Goal: Task Accomplishment & Management: Use online tool/utility

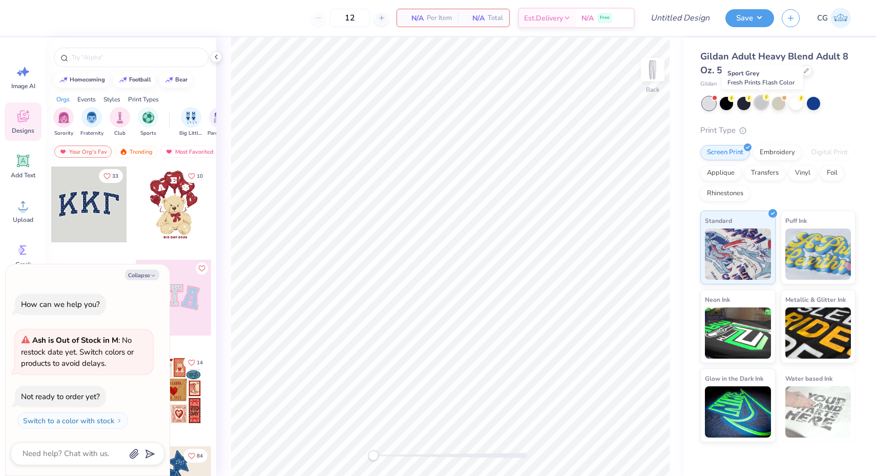
click at [761, 101] on div at bounding box center [761, 102] width 13 height 13
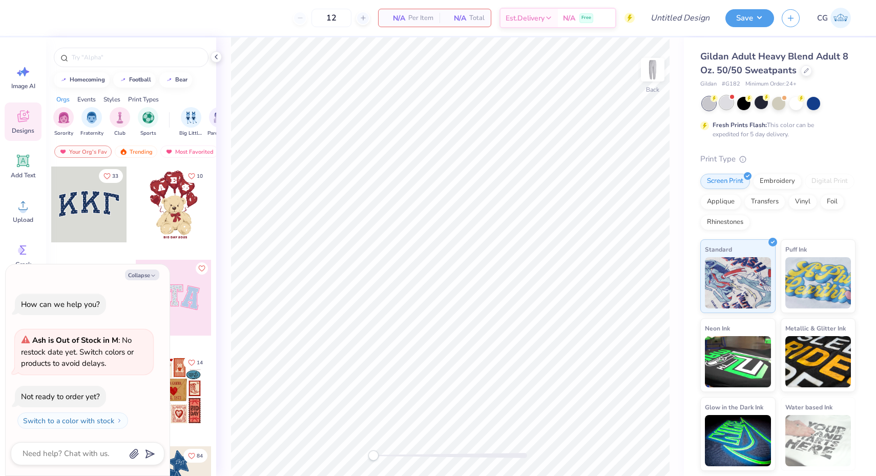
click at [727, 106] on div at bounding box center [726, 102] width 13 height 13
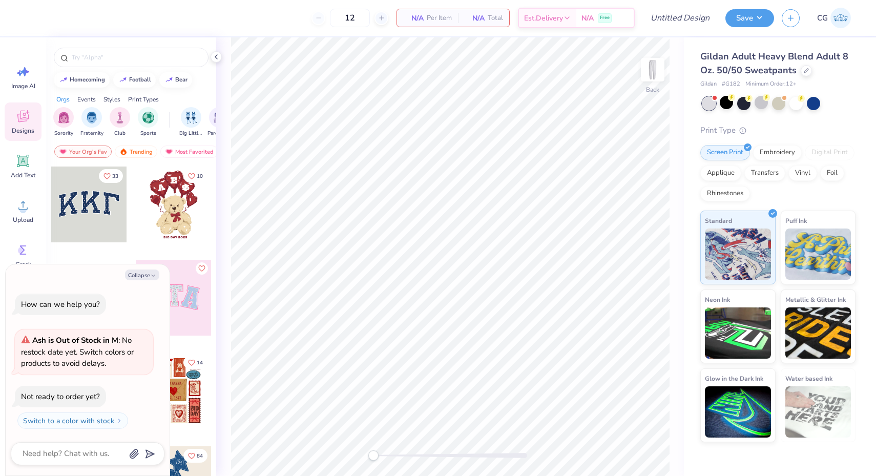
scroll to position [17, 0]
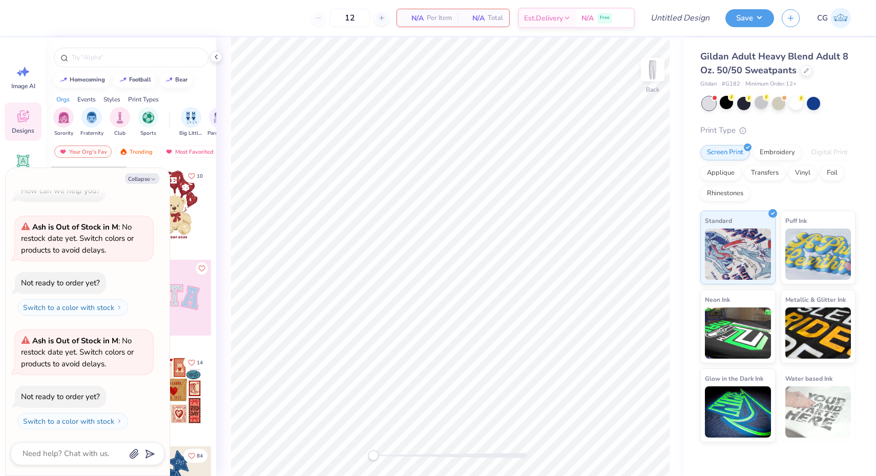
type textarea "x"
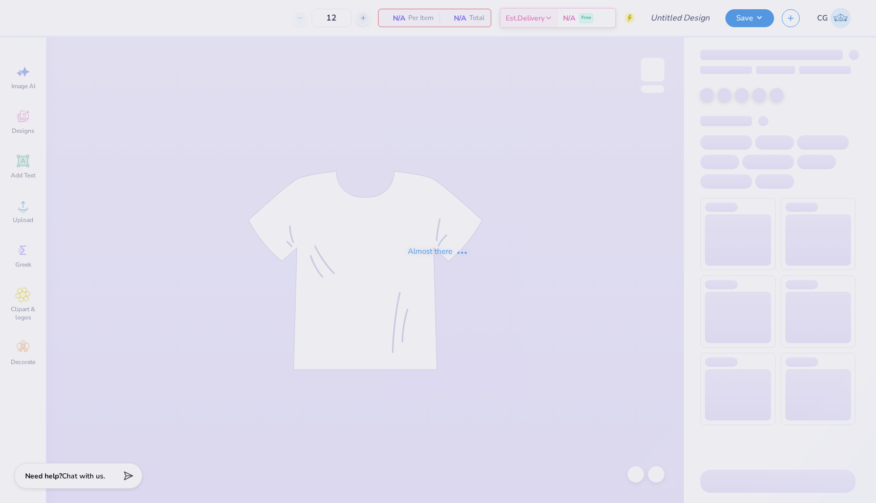
type input "Cy School Musical Homecoming"
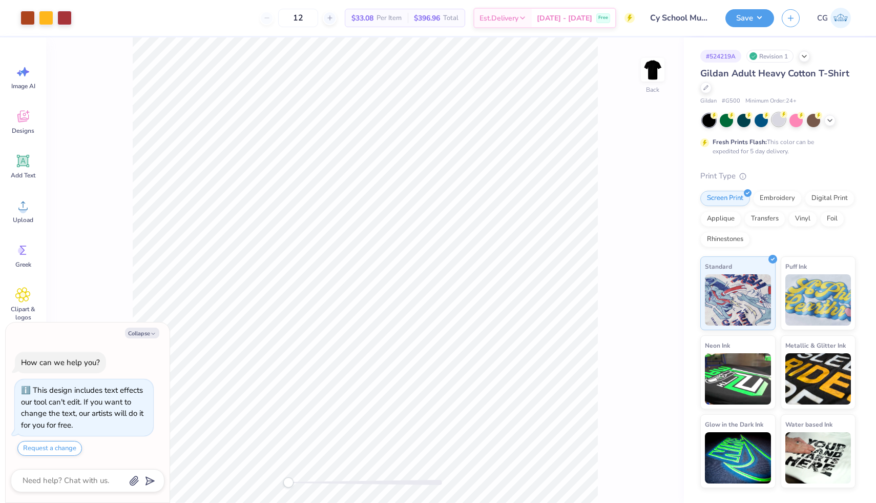
click at [782, 118] on div at bounding box center [778, 119] width 13 height 13
type textarea "x"
click at [318, 18] on input "12" at bounding box center [298, 18] width 40 height 18
type input "1"
type textarea "x"
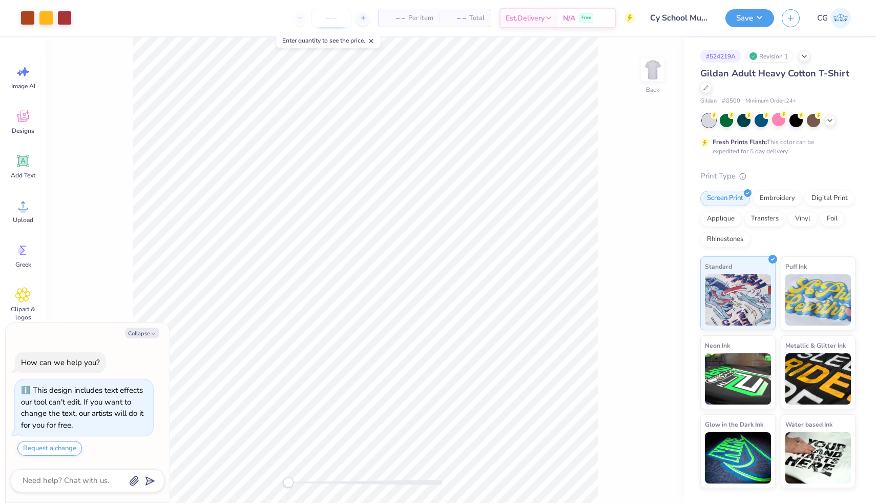
type input "2"
type textarea "x"
type input "20"
type textarea "x"
type input "2"
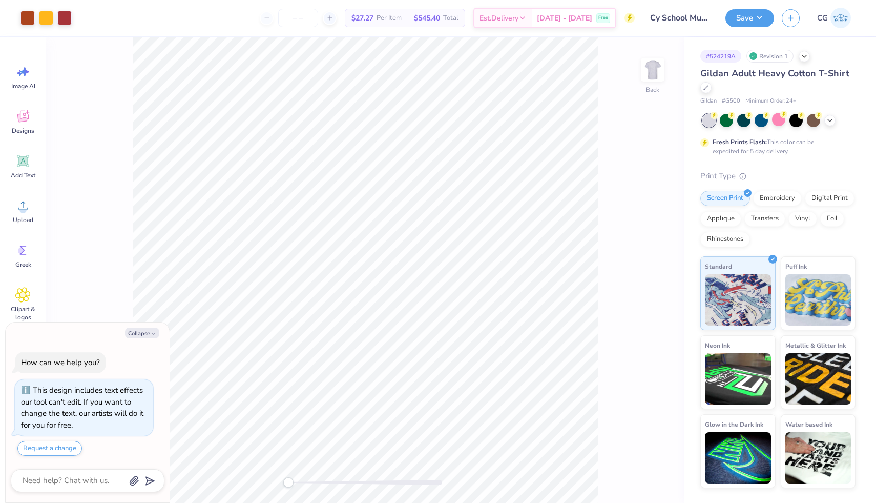
type textarea "x"
click at [25, 20] on div at bounding box center [27, 17] width 14 height 14
type textarea "x"
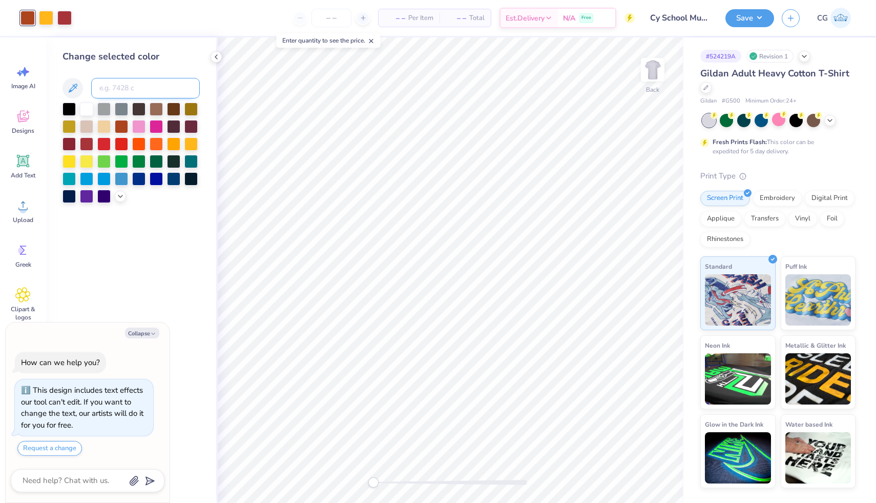
click at [130, 82] on input at bounding box center [145, 88] width 109 height 20
type input "1807"
type textarea "x"
click at [637, 470] on icon at bounding box center [635, 473] width 9 height 9
click at [27, 16] on div at bounding box center [27, 17] width 14 height 14
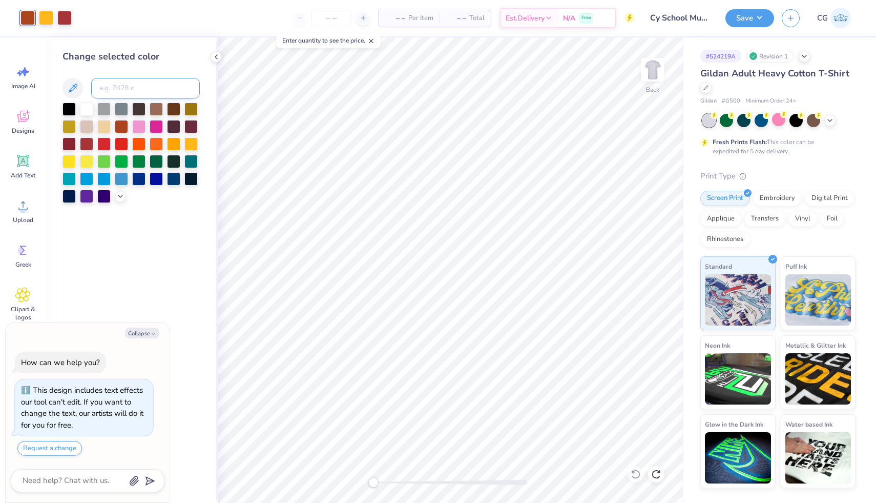
click at [103, 80] on input at bounding box center [145, 88] width 109 height 20
click at [66, 18] on div at bounding box center [64, 17] width 14 height 14
type textarea "x"
click at [126, 83] on input at bounding box center [145, 88] width 109 height 20
type input "1675"
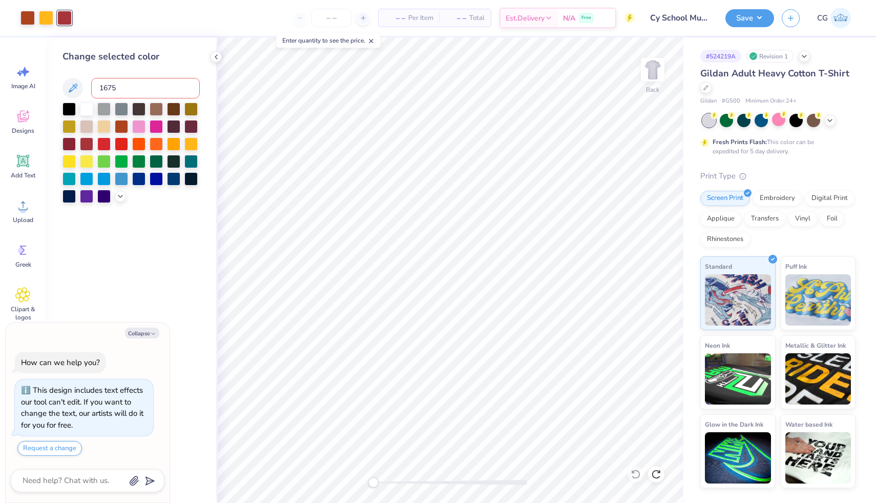
type textarea "x"
click at [323, 22] on input "number" at bounding box center [331, 18] width 40 height 18
type input "12"
type textarea "x"
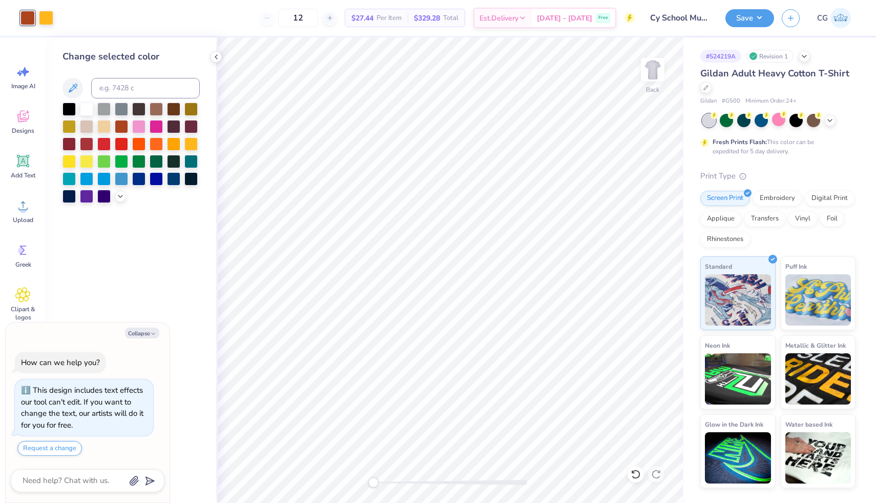
type input "12"
click at [633, 472] on icon at bounding box center [633, 471] width 2 height 2
type textarea "x"
click at [127, 91] on input at bounding box center [145, 88] width 109 height 20
type input "1807"
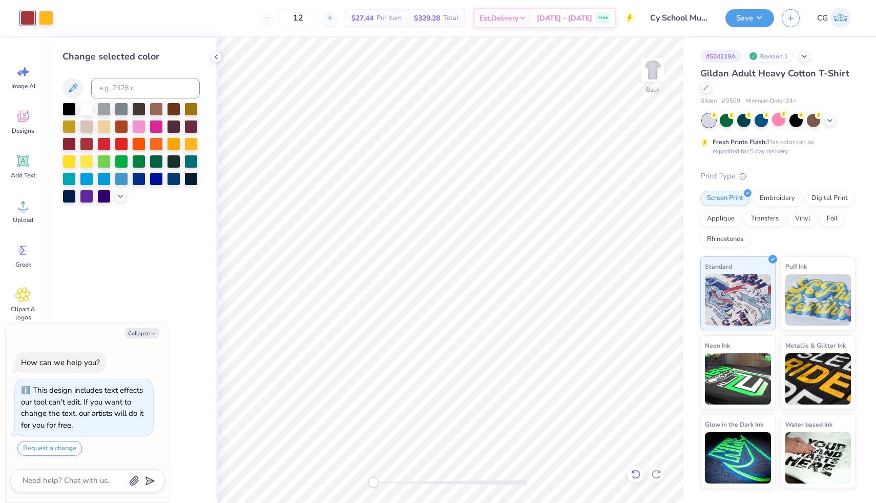
click at [636, 473] on icon at bounding box center [636, 474] width 10 height 10
type textarea "x"
click at [123, 85] on input at bounding box center [145, 88] width 109 height 20
type input "1675"
click at [634, 473] on icon at bounding box center [636, 474] width 10 height 10
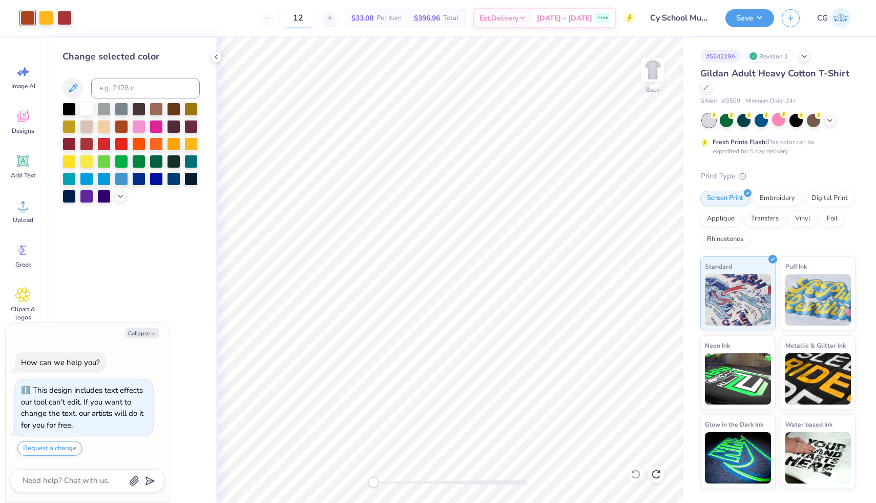
click at [318, 19] on input "12" at bounding box center [298, 18] width 40 height 18
click at [658, 474] on icon at bounding box center [656, 474] width 10 height 10
click at [636, 474] on icon at bounding box center [636, 474] width 10 height 10
click at [656, 474] on icon at bounding box center [656, 474] width 10 height 10
click at [637, 470] on icon at bounding box center [635, 473] width 9 height 9
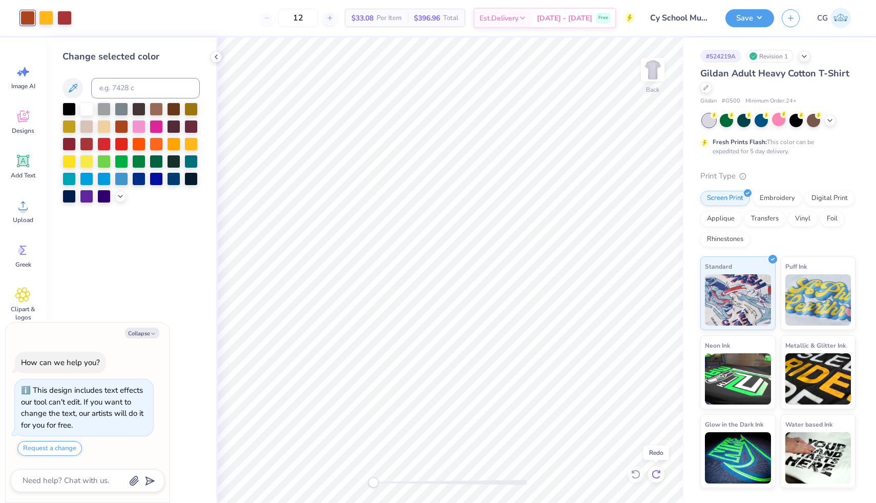
click at [658, 470] on icon at bounding box center [656, 474] width 10 height 10
click at [635, 470] on icon at bounding box center [635, 473] width 9 height 9
click at [656, 471] on icon at bounding box center [656, 474] width 10 height 10
click at [639, 471] on icon at bounding box center [636, 474] width 10 height 10
click at [660, 473] on icon at bounding box center [656, 474] width 10 height 10
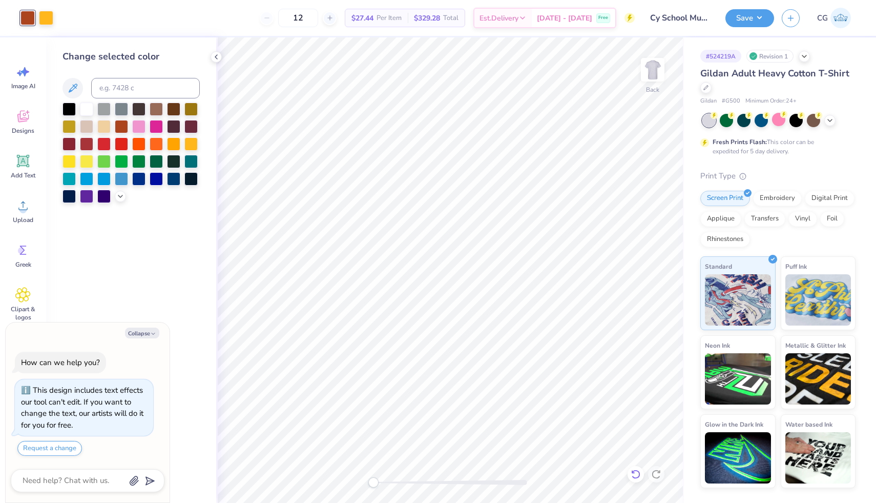
click at [636, 472] on icon at bounding box center [636, 474] width 10 height 10
click at [656, 473] on icon at bounding box center [656, 474] width 10 height 10
click at [744, 16] on button "Save" at bounding box center [749, 17] width 49 height 18
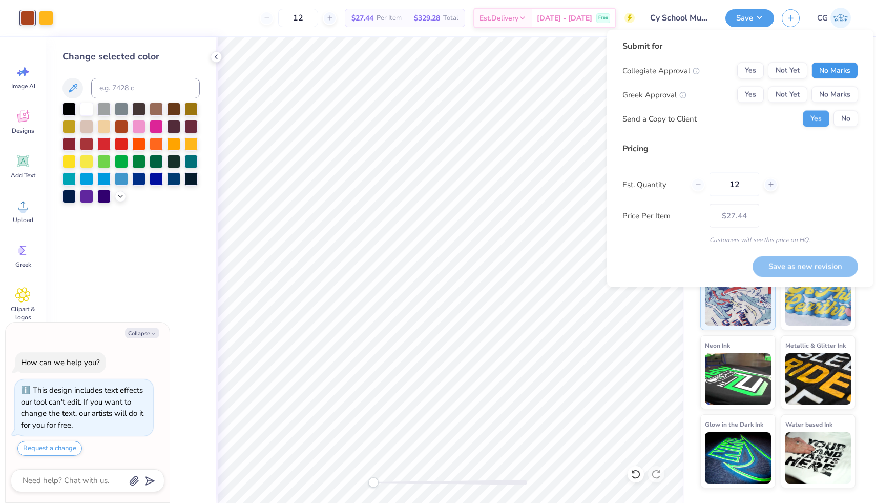
click at [841, 68] on button "No Marks" at bounding box center [834, 70] width 47 height 16
click at [743, 91] on button "Yes" at bounding box center [750, 95] width 27 height 16
click at [801, 266] on button "Save as new revision" at bounding box center [805, 266] width 106 height 21
type textarea "x"
type input "– –"
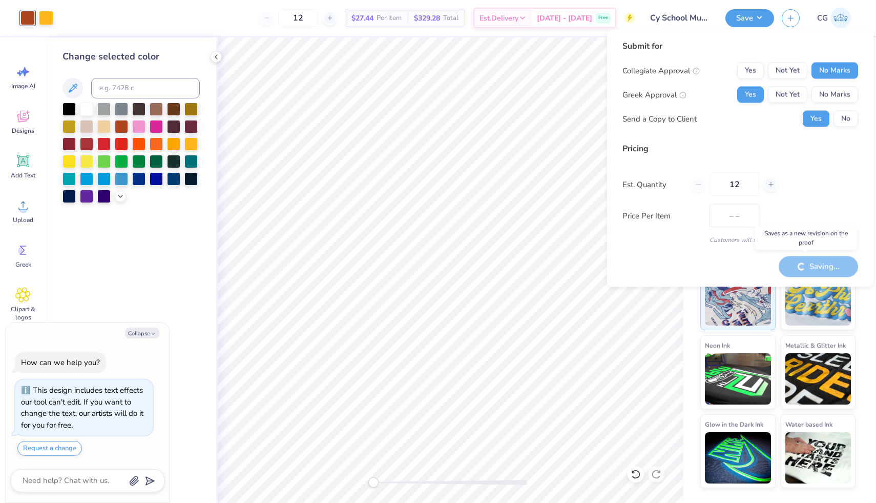
type textarea "x"
type input "$27.44"
type textarea "x"
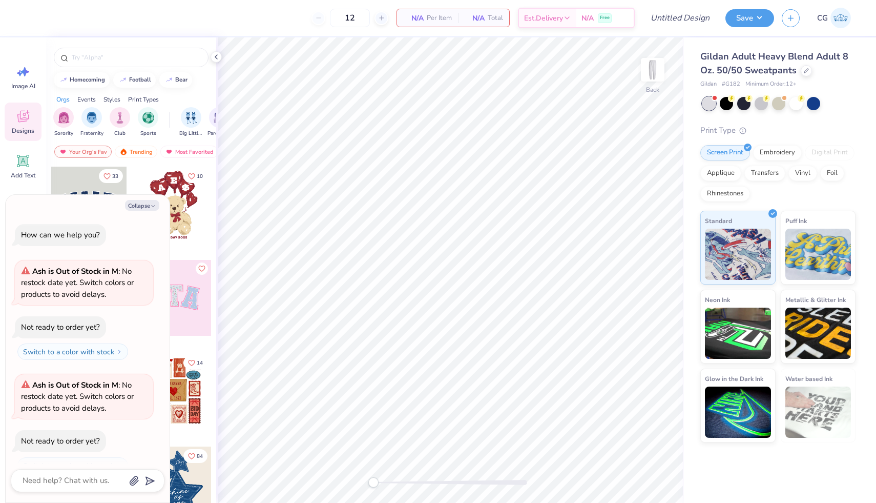
scroll to position [17, 0]
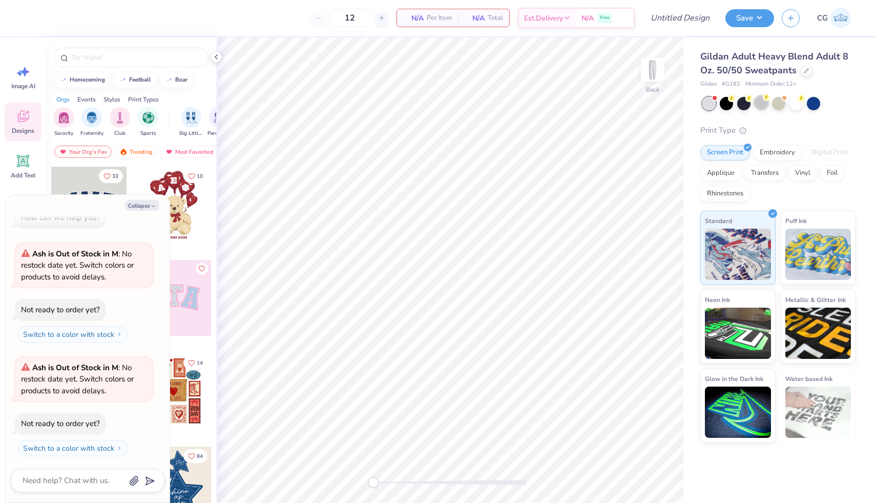
click at [765, 106] on div at bounding box center [761, 102] width 13 height 13
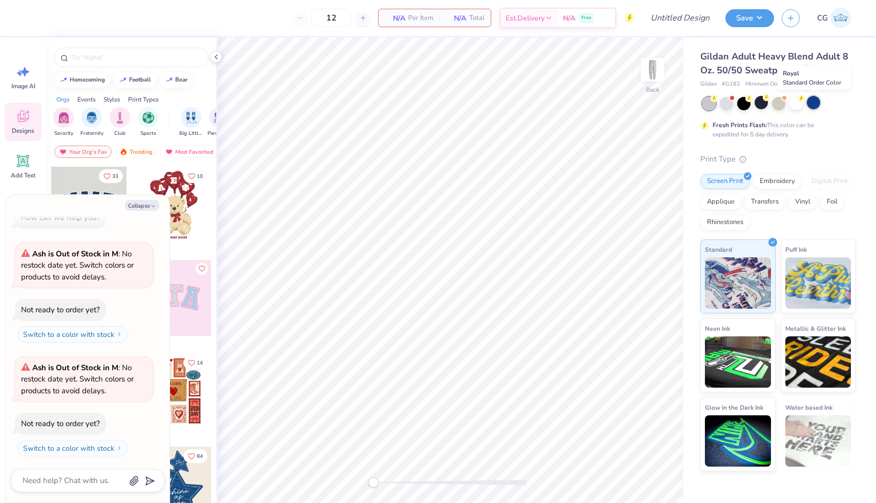
click at [816, 100] on div at bounding box center [813, 102] width 13 height 13
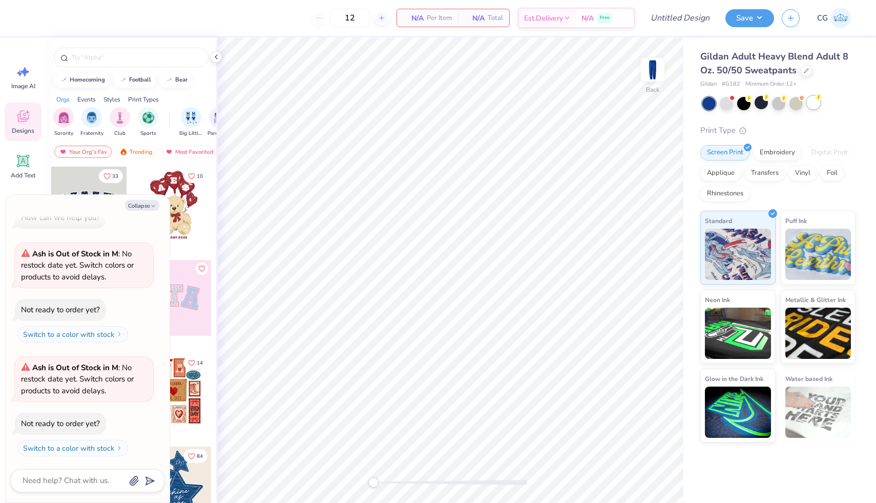
click at [816, 97] on circle at bounding box center [818, 97] width 7 height 7
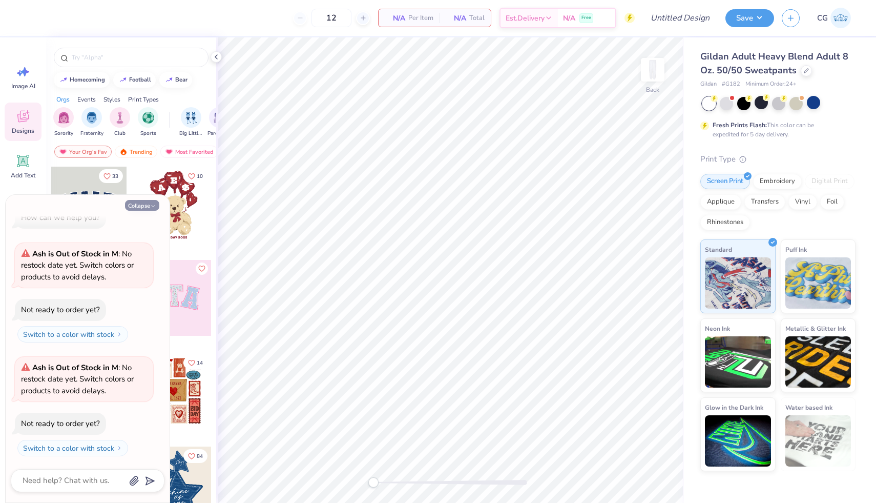
click at [151, 205] on icon "button" at bounding box center [153, 206] width 6 height 6
type textarea "x"
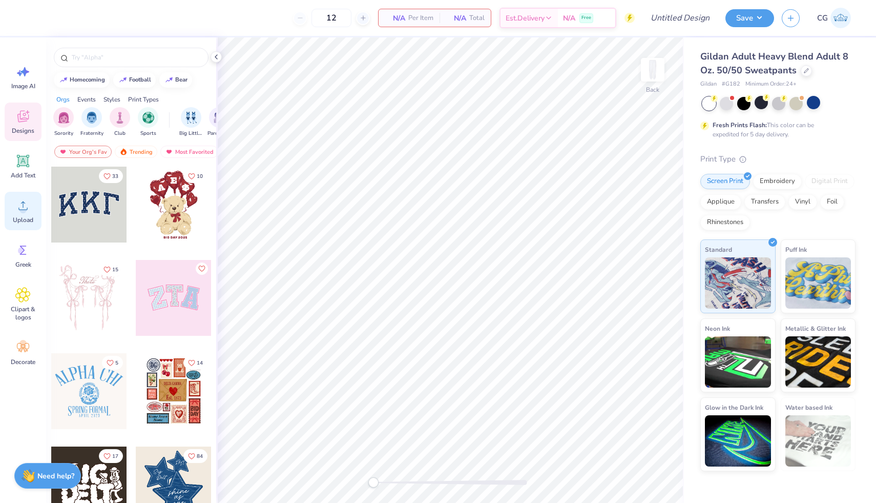
click at [20, 205] on icon at bounding box center [22, 205] width 15 height 15
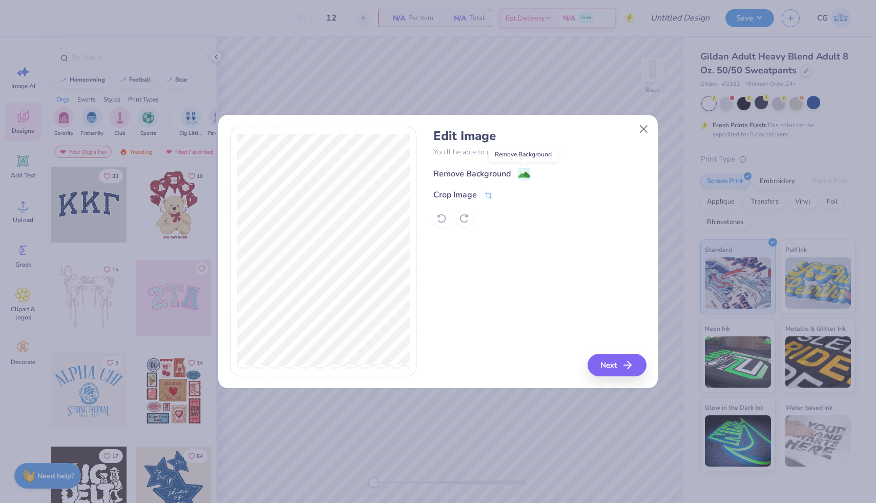
click at [521, 170] on image at bounding box center [523, 174] width 11 height 11
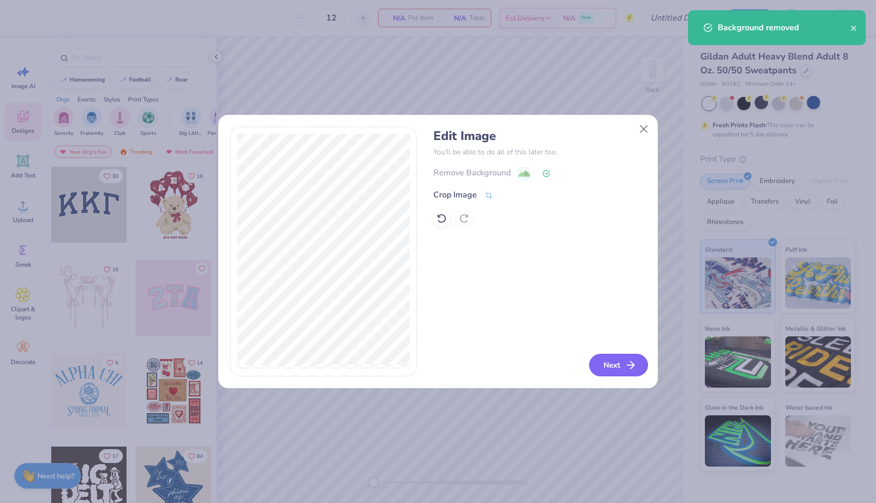
click at [628, 364] on icon "button" at bounding box center [630, 365] width 12 height 12
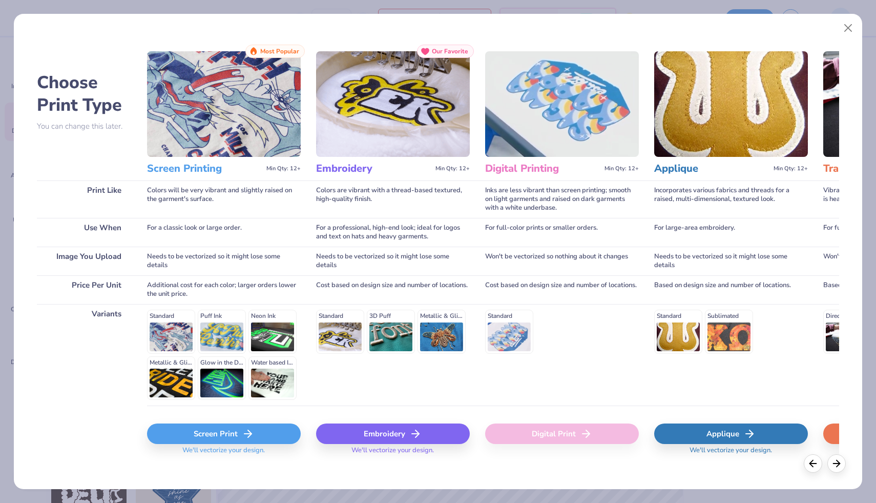
click at [240, 431] on div "Screen Print" at bounding box center [224, 433] width 154 height 20
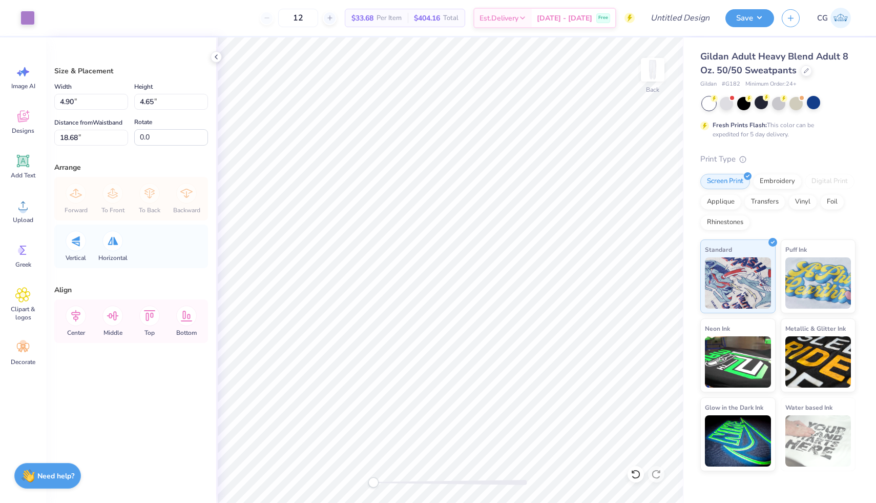
type input "3.19"
type input "3.03"
type input "6.26"
type input "4.04"
type input "3.83"
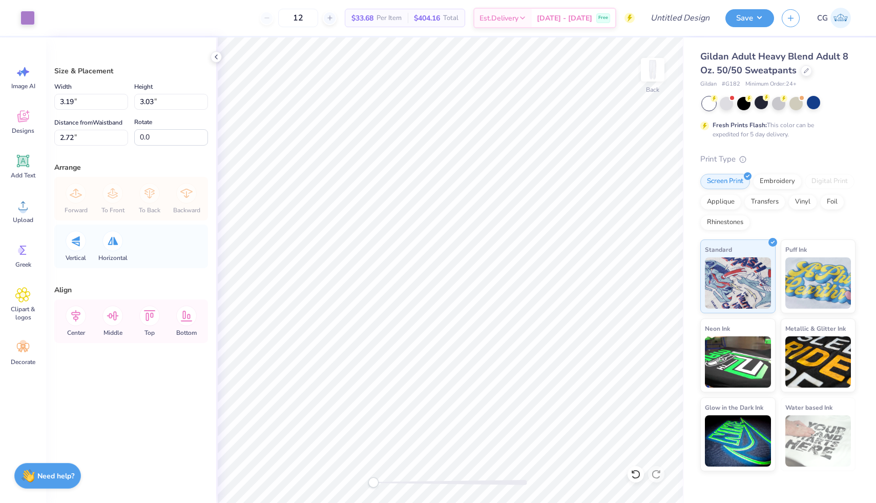
type input "2.73"
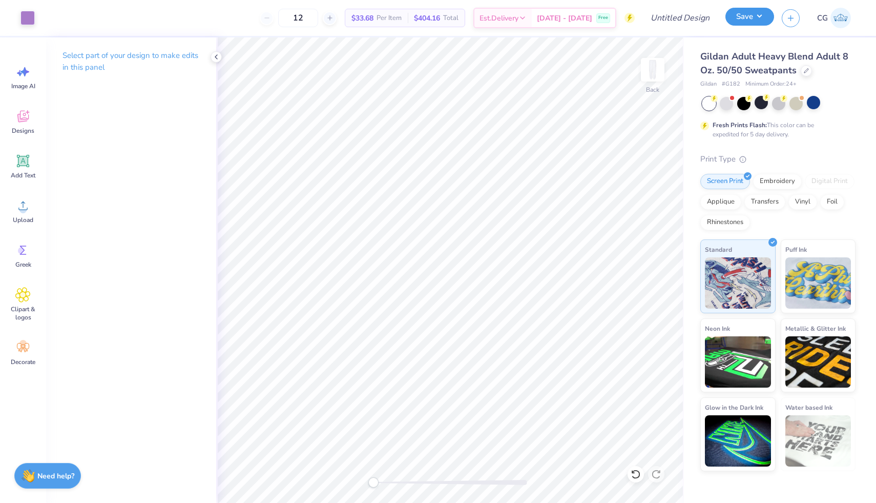
click at [754, 15] on button "Save" at bounding box center [749, 17] width 49 height 18
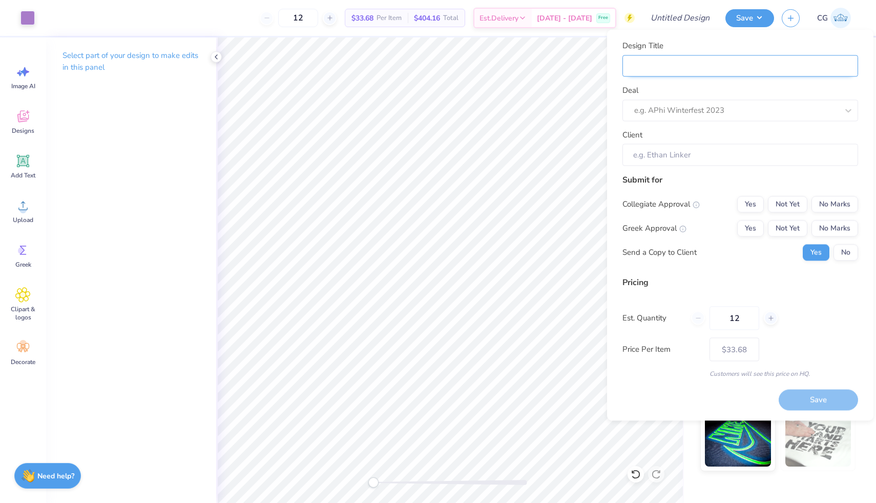
click at [660, 62] on input "Design Title" at bounding box center [740, 66] width 236 height 22
type input "K"
type input "KK"
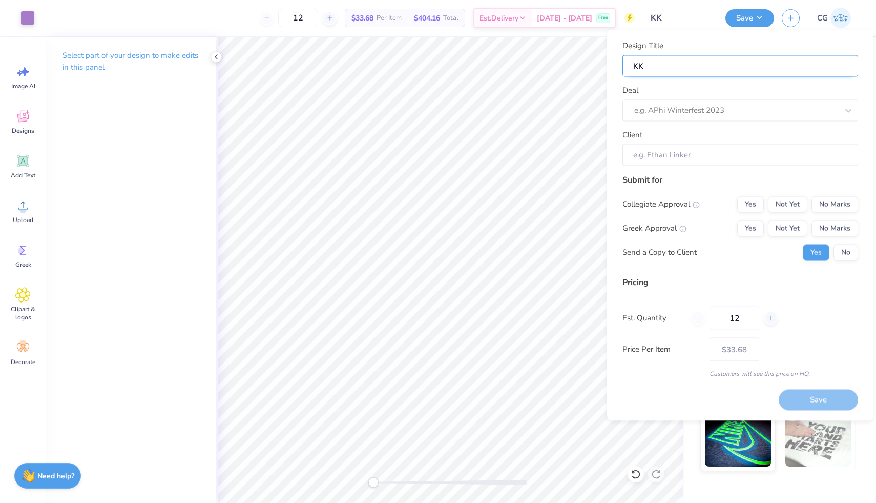
type input "KKG"
type input "KKG F"
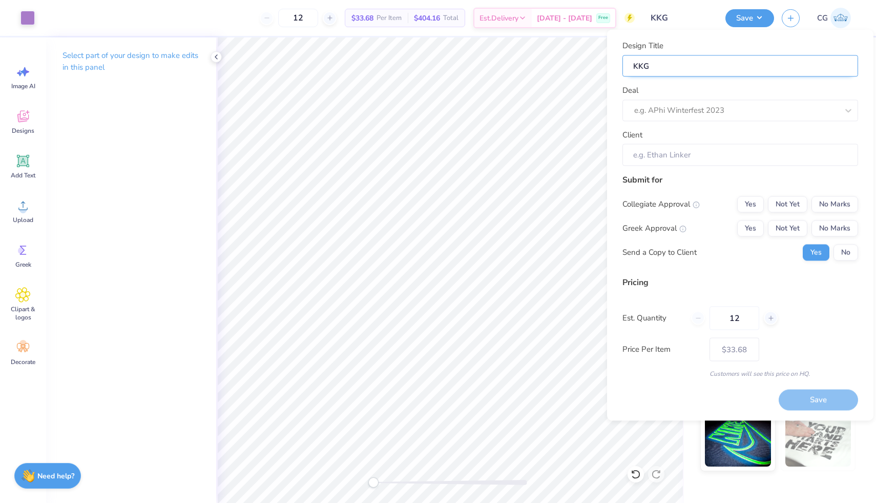
type input "KKG F"
type input "KKG Fo"
type input "KKG For"
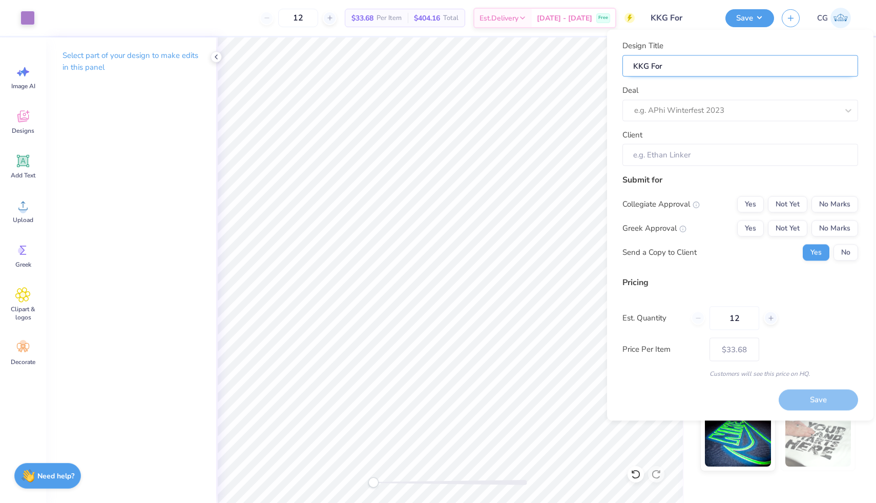
type input "KKG Form"
type input "KKG Forma"
type input "KKG Formal"
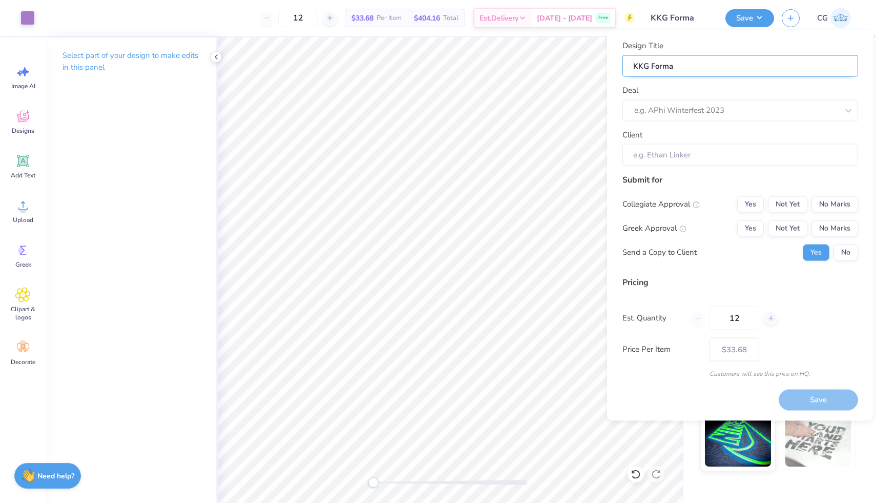
type input "KKG Formal"
type input "KKG Formal J"
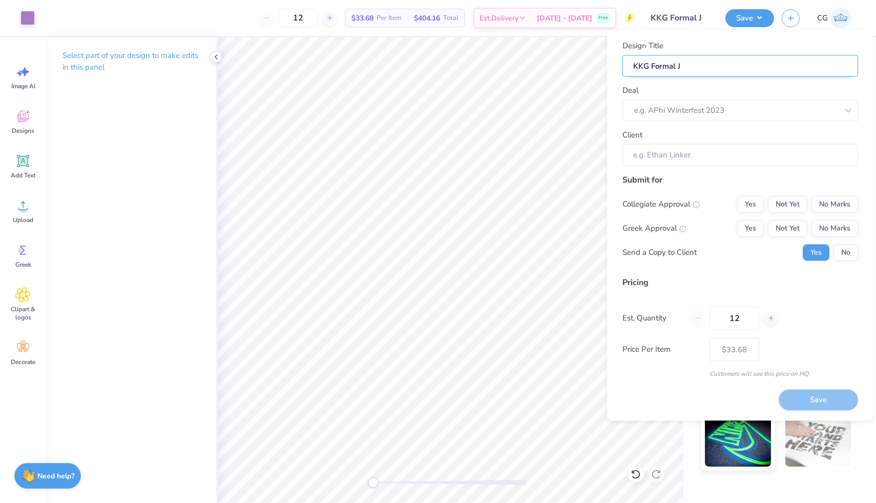
type input "KKG Formal Jo"
type input "KKG Formal Jog"
type input "KKG Formal Jogg"
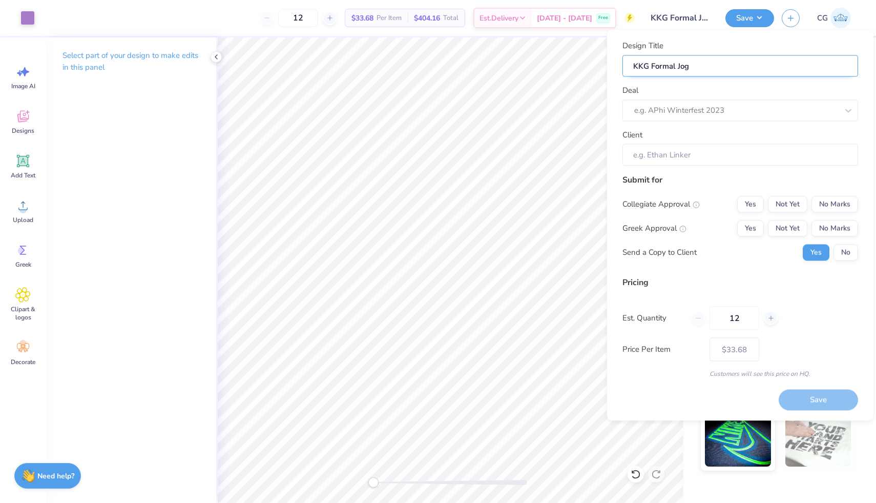
type input "KKG Formal Jogg"
type input "KKG Formal Jogge"
type input "KKG Formal Jogger"
type input "KKG Formal Joggers"
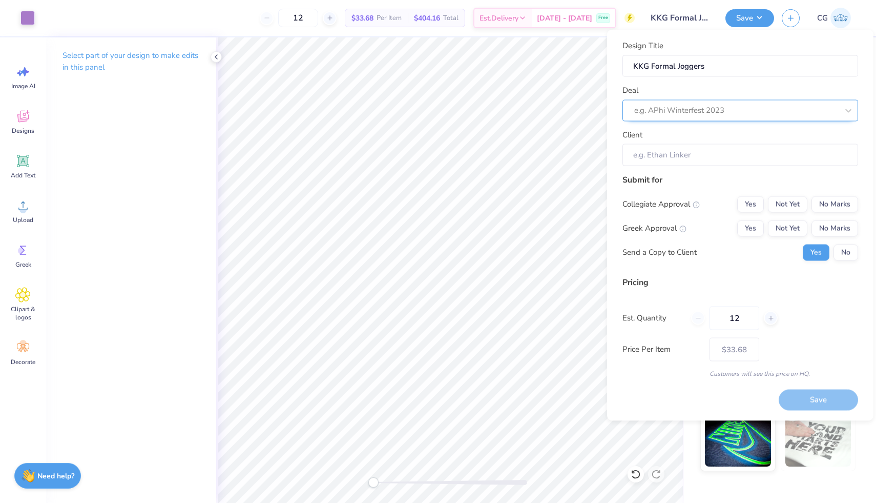
click at [661, 102] on div "e.g. APhi Winterfest 2023" at bounding box center [740, 110] width 236 height 22
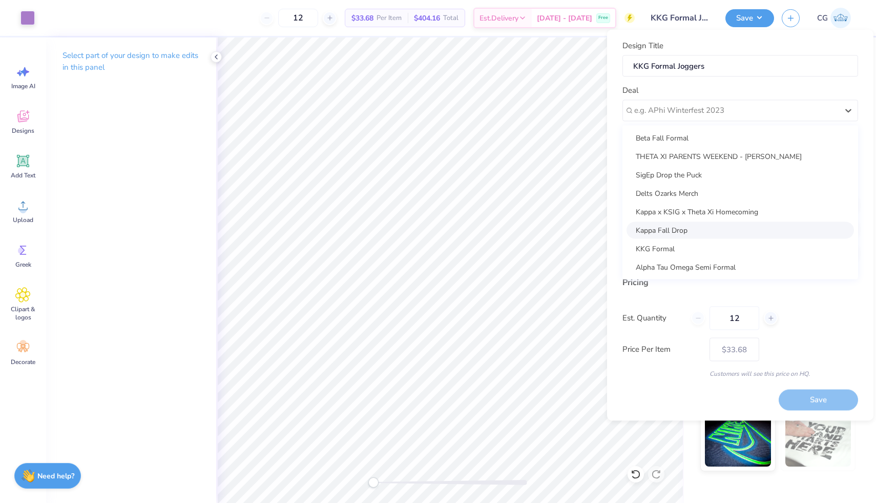
click at [681, 238] on div "Kappa Fall Drop" at bounding box center [739, 229] width 227 height 17
type input "[PERSON_NAME]"
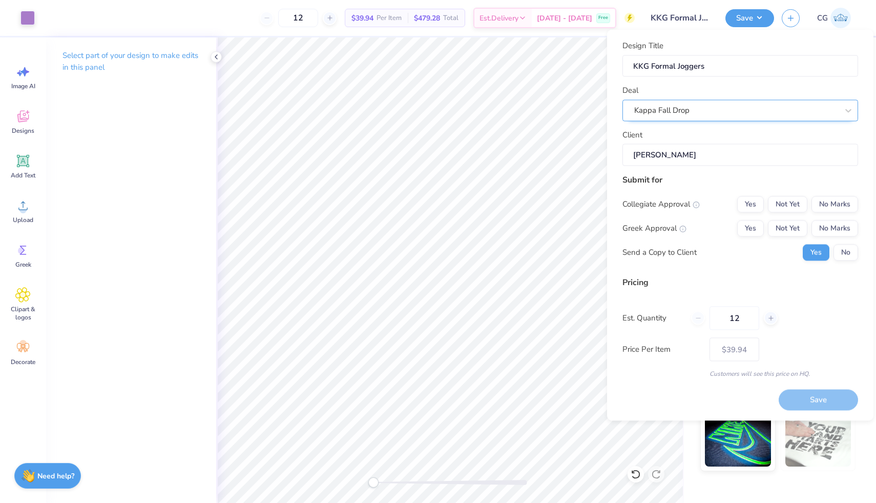
click at [696, 108] on div "Kappa Fall Drop" at bounding box center [736, 110] width 206 height 16
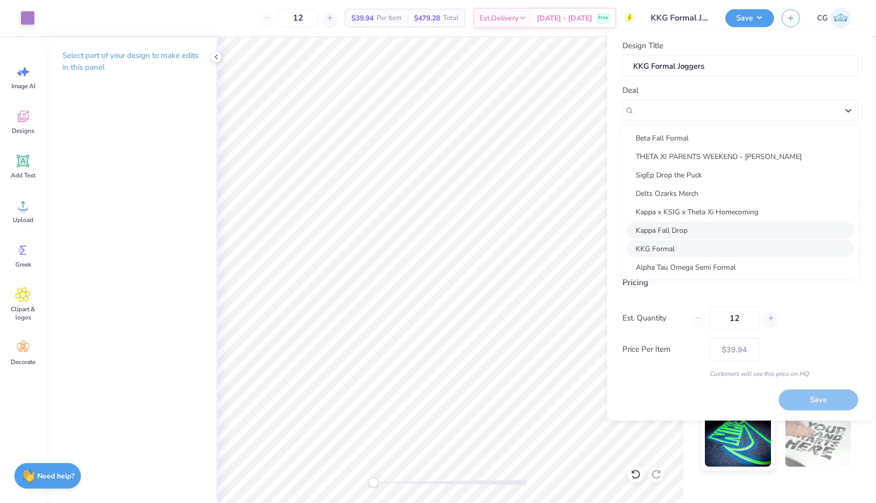
click at [685, 245] on div "KKG Formal" at bounding box center [739, 248] width 227 height 17
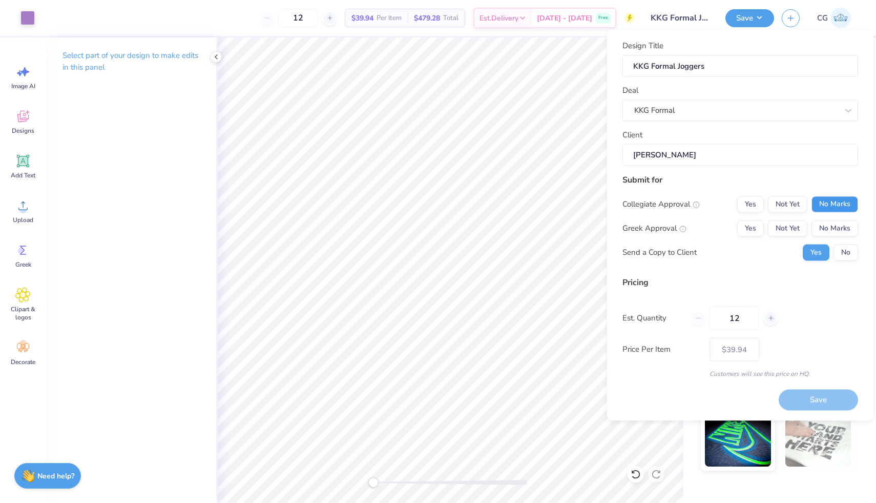
click at [829, 203] on button "No Marks" at bounding box center [834, 204] width 47 height 16
click at [750, 232] on button "Yes" at bounding box center [750, 228] width 27 height 16
type input "$39.94"
click at [746, 321] on input "12" at bounding box center [734, 318] width 50 height 24
type input "1"
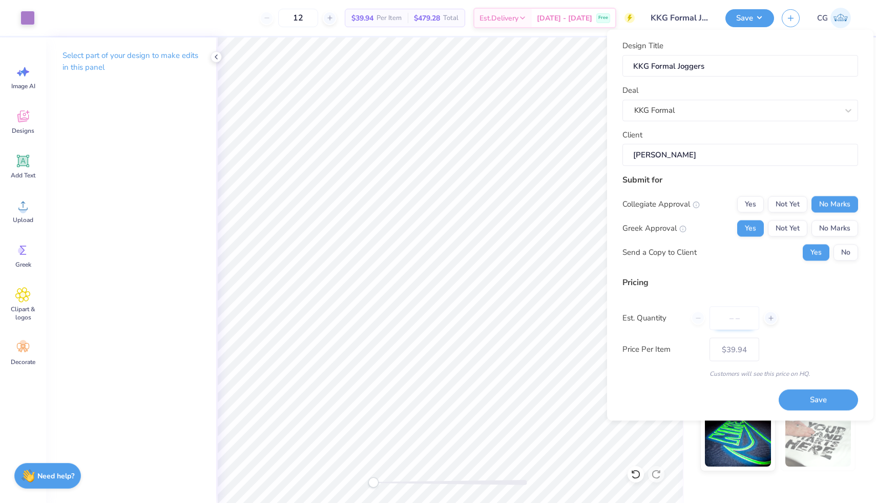
type input "0"
type input "020"
type input "20"
type input "$34.29"
type input "020"
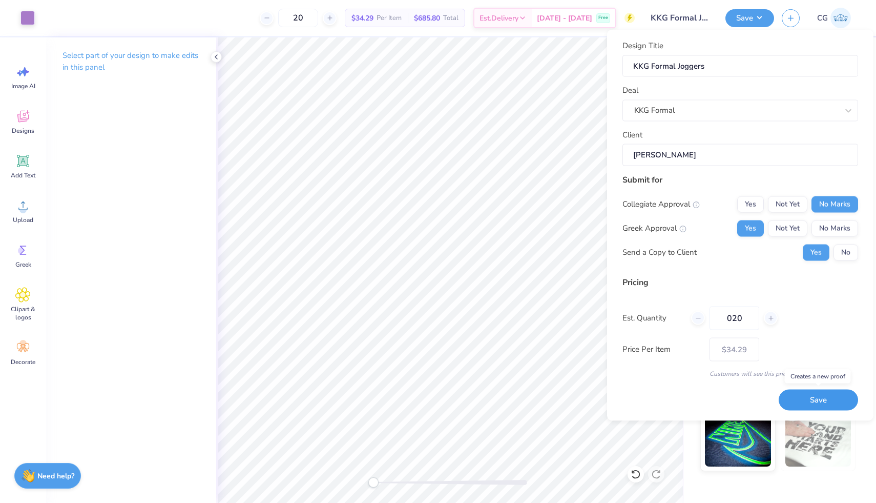
click at [839, 399] on button "Save" at bounding box center [818, 399] width 79 height 21
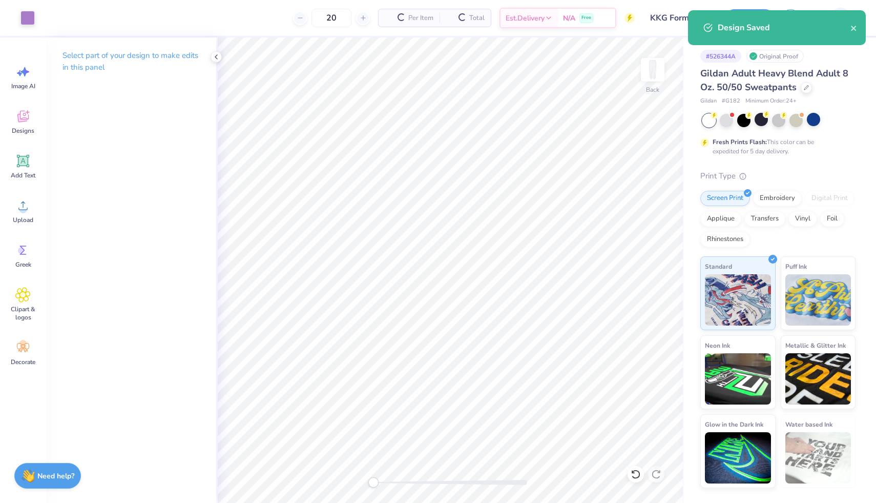
type input "$34.29"
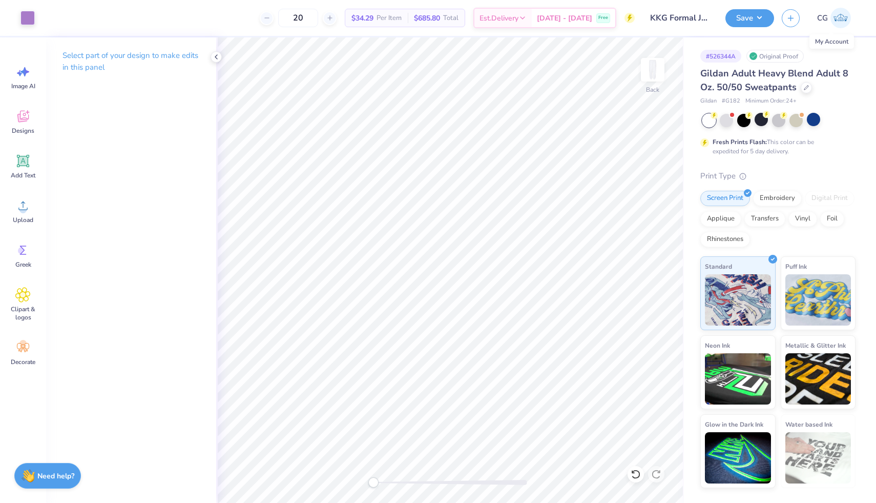
click at [839, 17] on img at bounding box center [840, 18] width 20 height 20
click at [846, 22] on img at bounding box center [840, 18] width 20 height 20
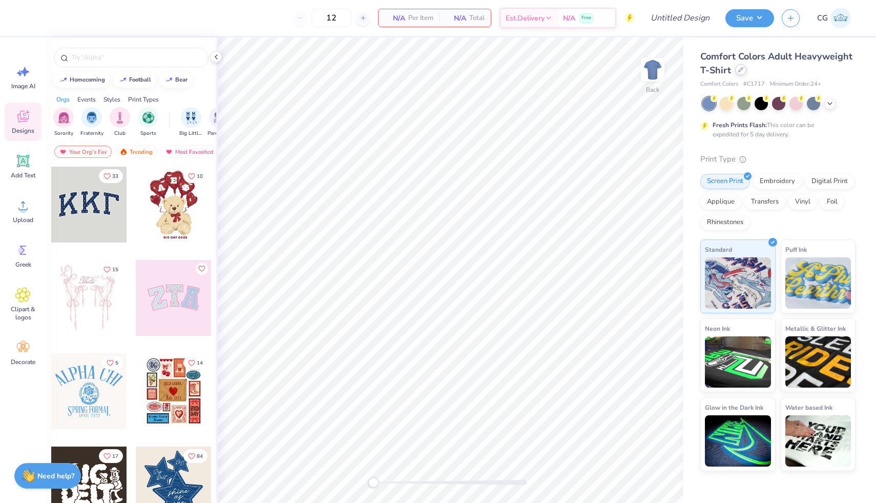
click at [738, 72] on icon at bounding box center [740, 69] width 5 height 5
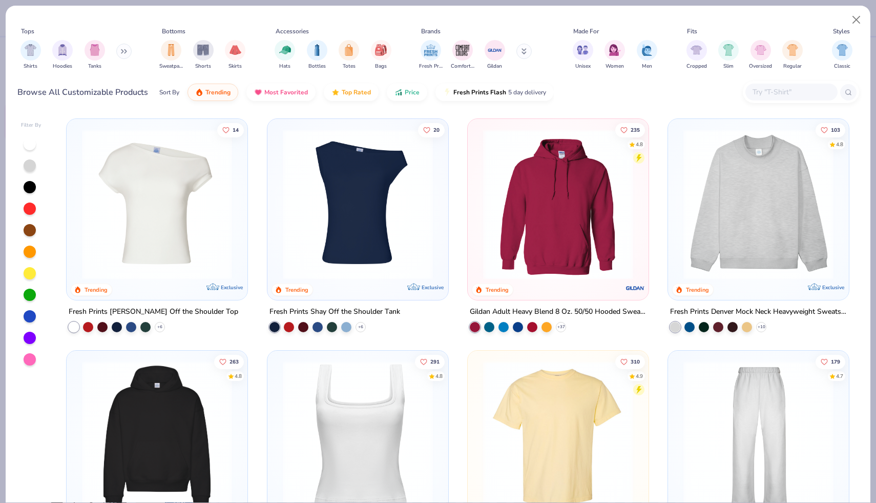
click at [582, 204] on img at bounding box center [558, 204] width 160 height 150
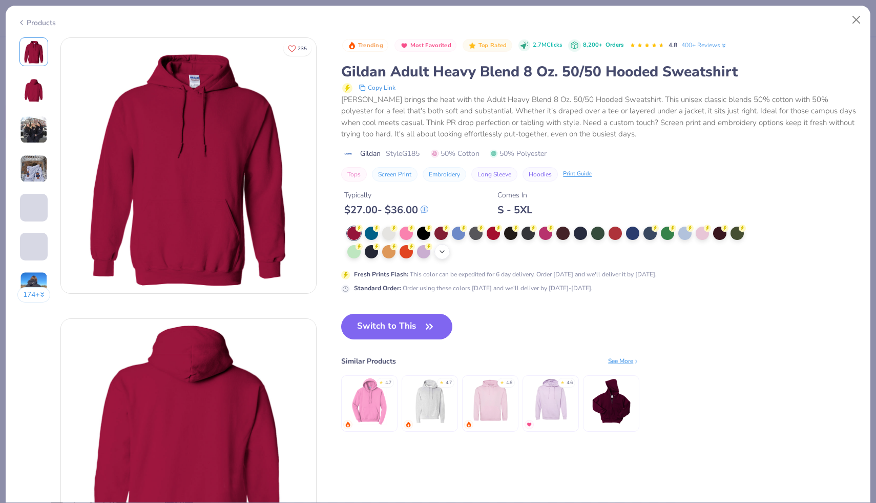
click at [437, 249] on div "+ 15" at bounding box center [441, 251] width 15 height 15
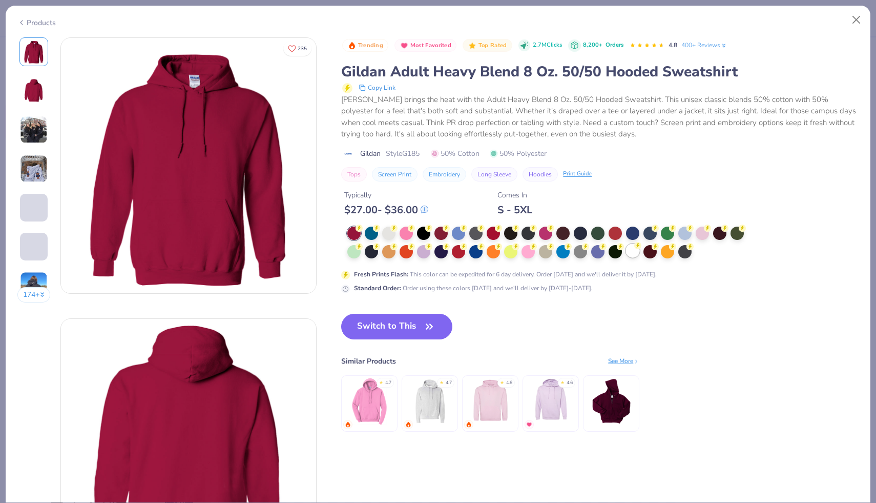
click at [636, 246] on circle at bounding box center [637, 245] width 7 height 7
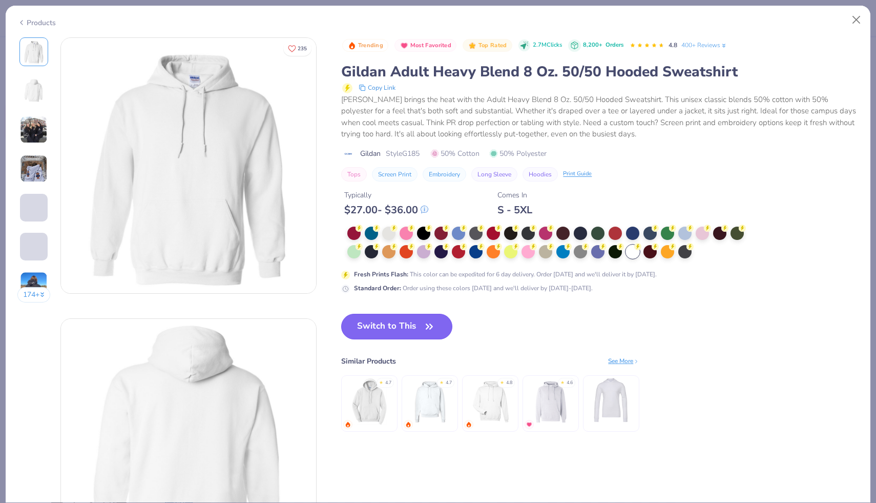
click at [372, 325] on button "Switch to This" at bounding box center [396, 326] width 111 height 26
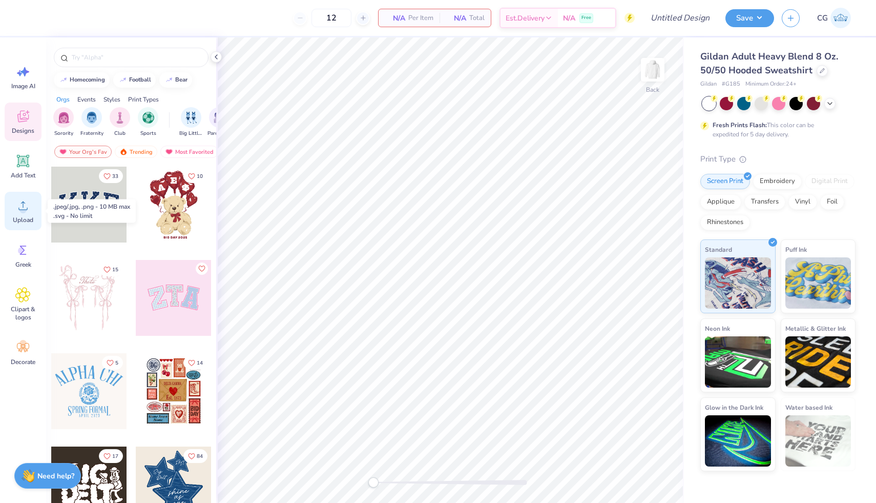
click at [22, 211] on circle at bounding box center [22, 209] width 7 height 7
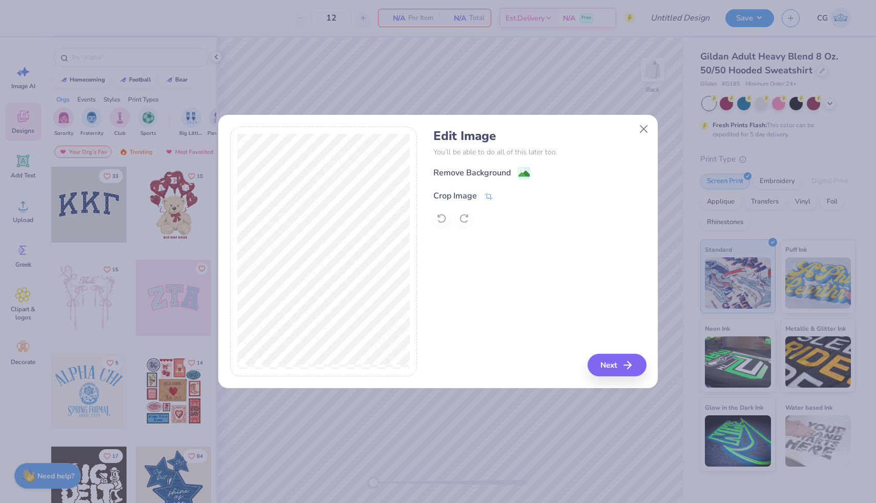
click at [489, 193] on icon at bounding box center [488, 196] width 9 height 9
click at [504, 194] on icon at bounding box center [506, 195] width 6 height 6
click at [520, 172] on g at bounding box center [524, 174] width 12 height 12
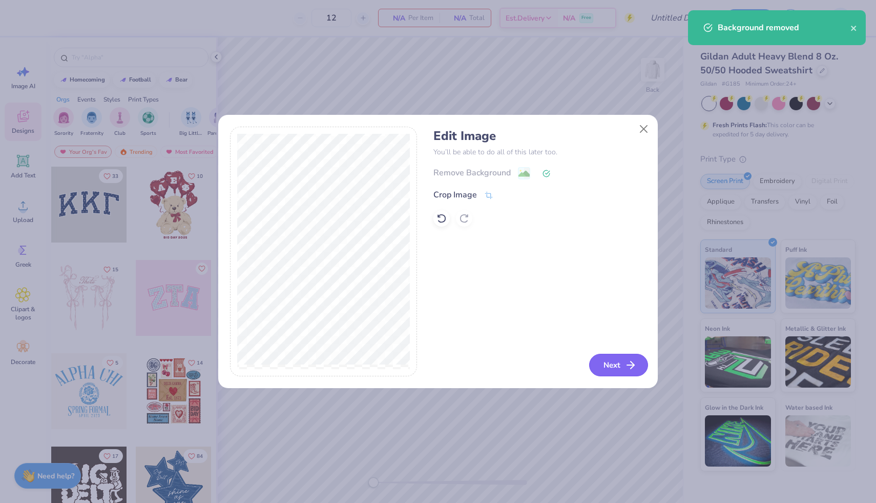
click at [616, 360] on button "Next" at bounding box center [618, 364] width 59 height 23
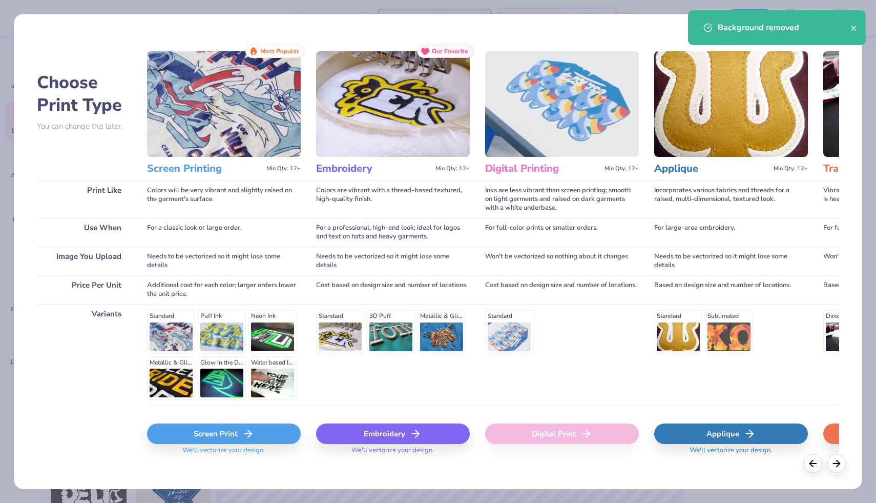
click at [278, 428] on div "Screen Print" at bounding box center [224, 433] width 154 height 20
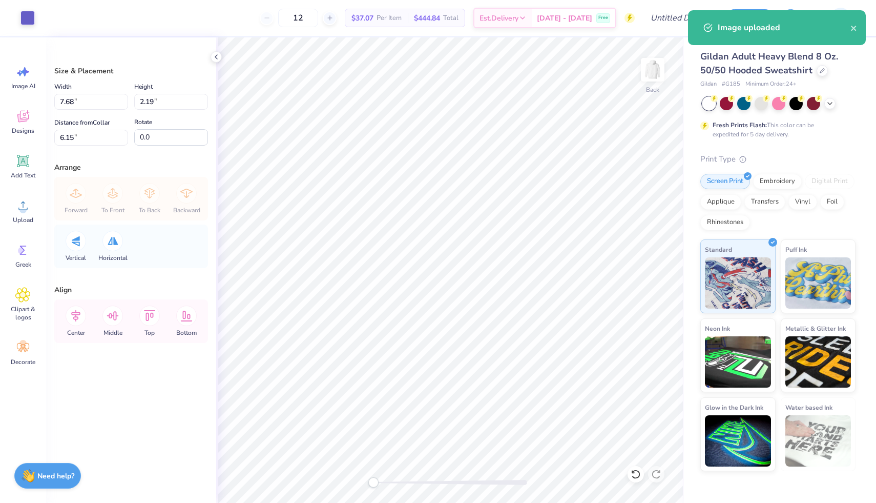
type input "6.39"
type input "1.82"
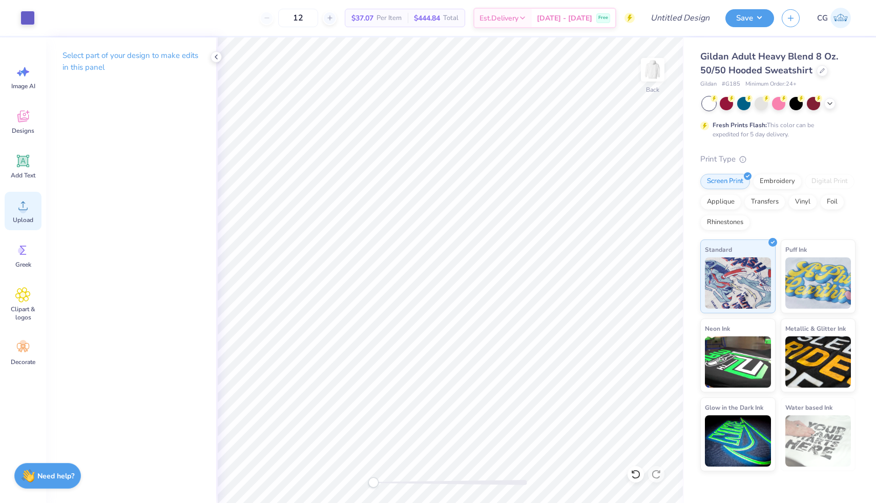
click at [29, 215] on div "Upload" at bounding box center [23, 211] width 37 height 38
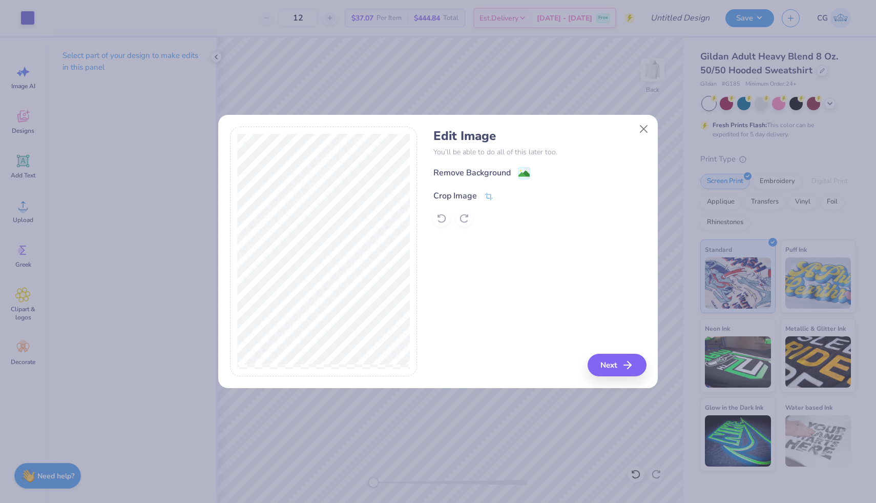
click at [486, 193] on icon at bounding box center [489, 196] width 8 height 7
click at [508, 196] on icon at bounding box center [506, 195] width 6 height 6
click at [526, 170] on image at bounding box center [523, 174] width 11 height 11
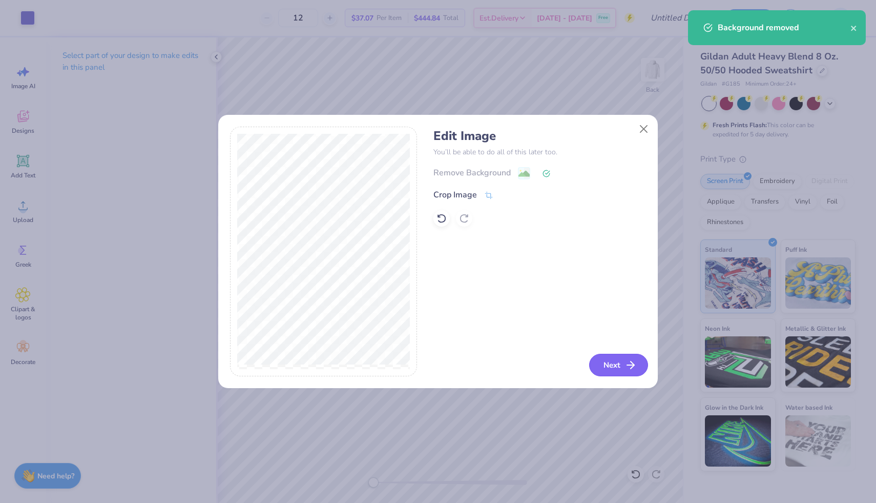
click at [617, 362] on button "Next" at bounding box center [618, 364] width 59 height 23
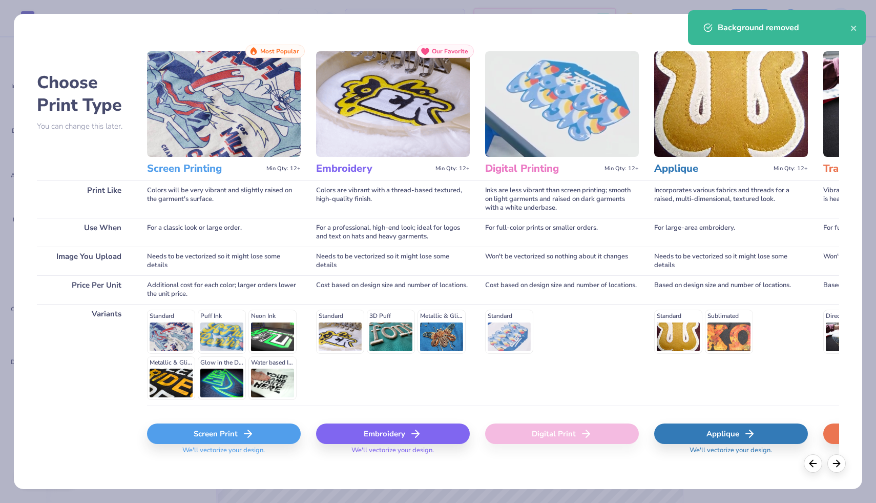
click at [274, 432] on div "Screen Print" at bounding box center [224, 433] width 154 height 20
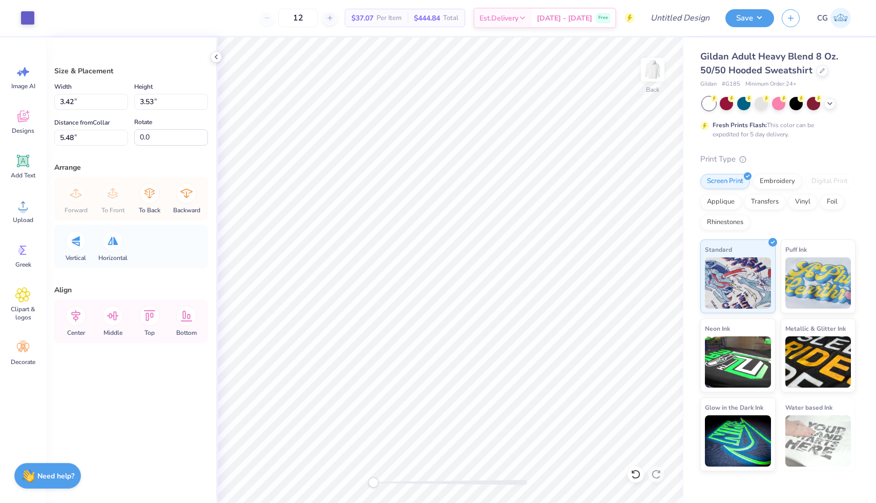
type input "2.41"
type input "2.49"
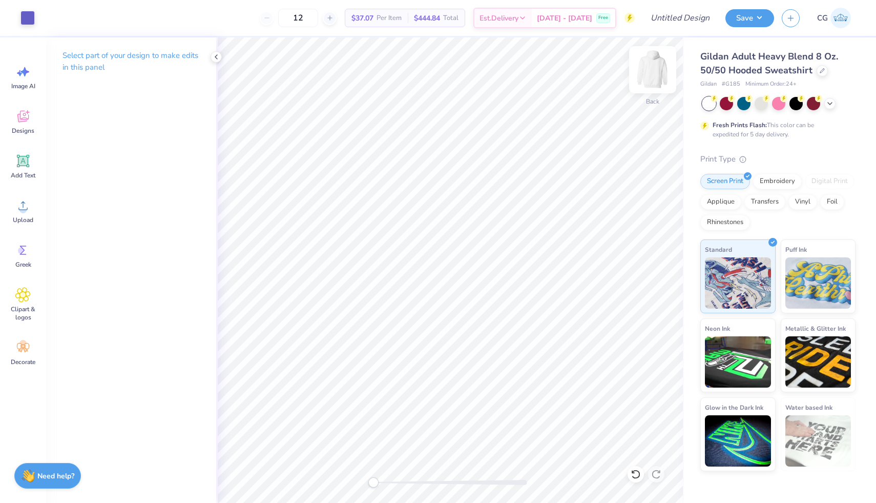
click at [666, 74] on img at bounding box center [652, 69] width 41 height 41
click at [23, 203] on icon at bounding box center [22, 205] width 9 height 9
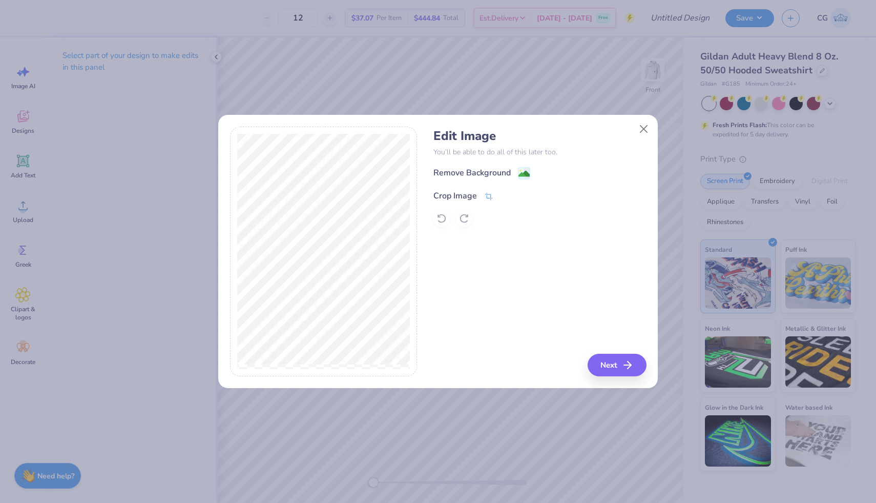
click at [490, 192] on icon at bounding box center [488, 196] width 9 height 9
click at [505, 195] on icon at bounding box center [506, 195] width 6 height 6
click at [523, 173] on image at bounding box center [523, 174] width 11 height 11
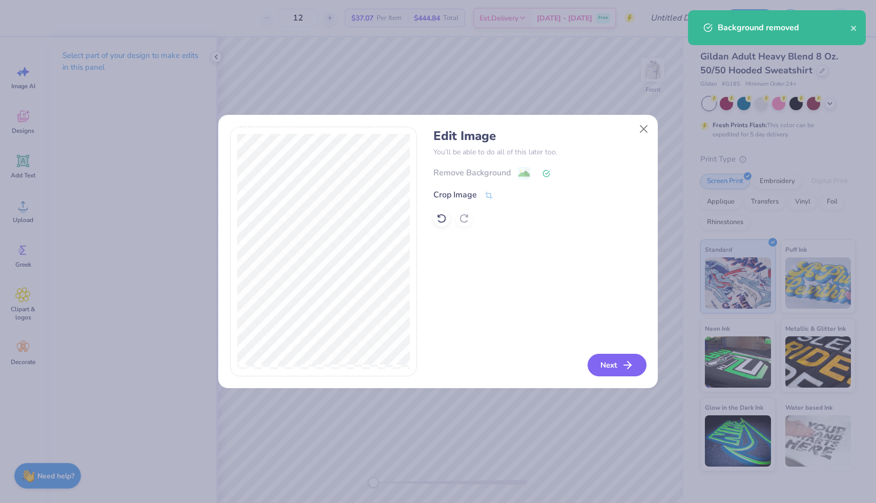
click at [621, 361] on button "Next" at bounding box center [617, 364] width 59 height 23
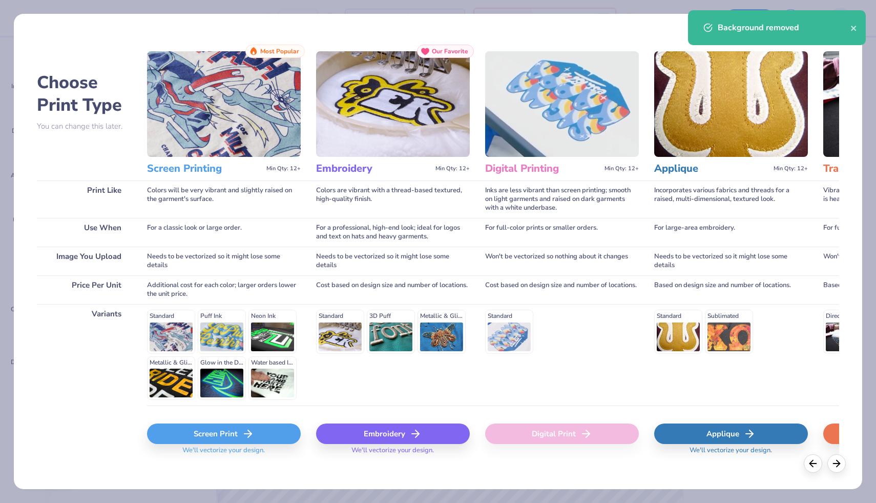
click at [243, 441] on div "Screen Print" at bounding box center [224, 433] width 154 height 20
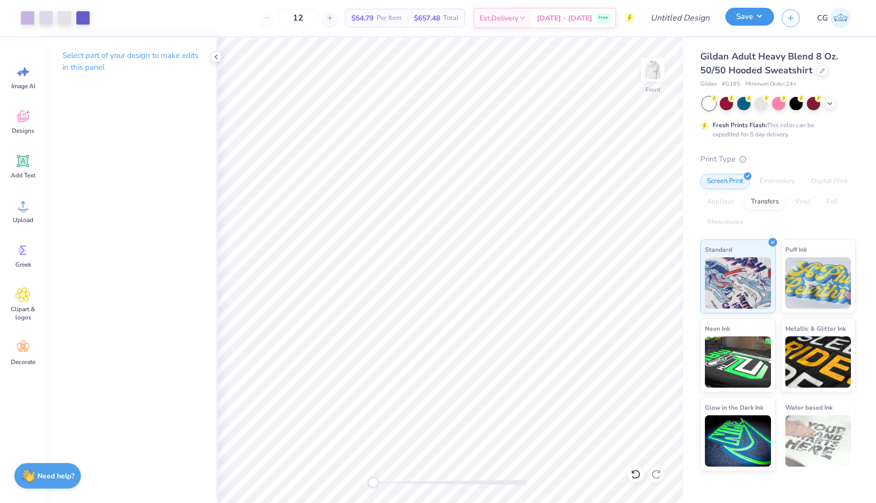
click at [748, 13] on button "Save" at bounding box center [749, 17] width 49 height 18
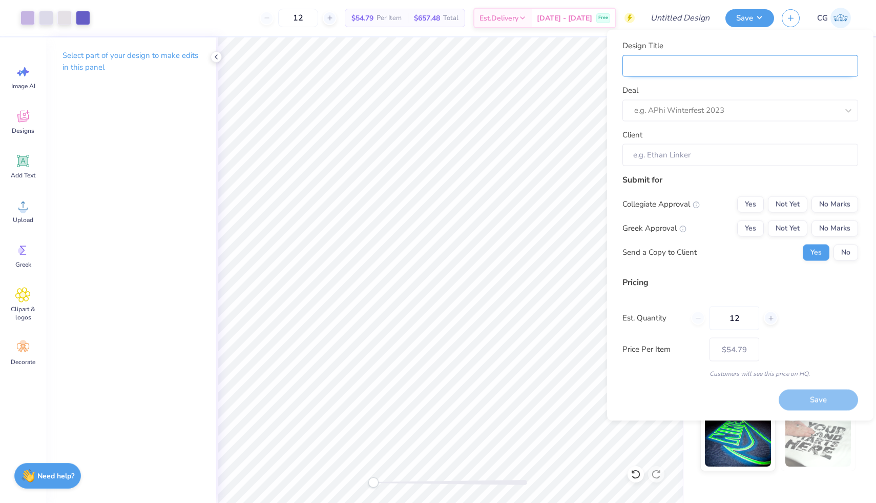
click at [673, 71] on input "Design Title" at bounding box center [740, 66] width 236 height 22
type input "M"
type input "Me"
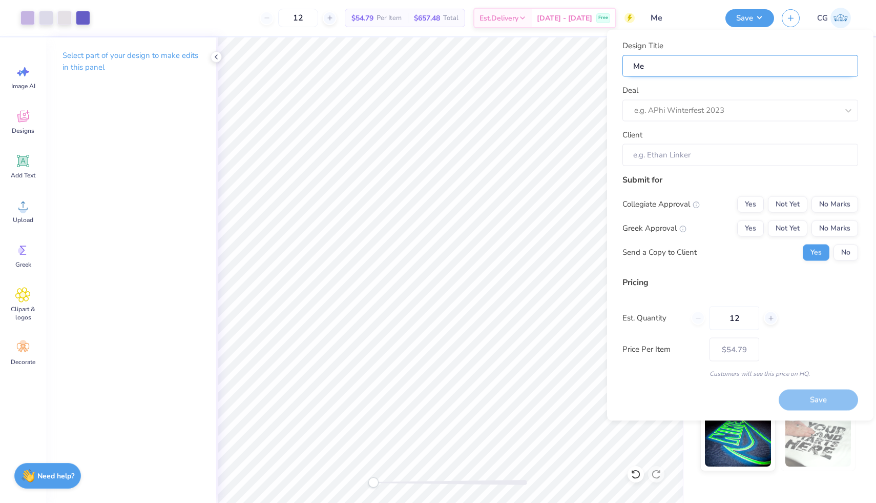
type input "Meg"
type input "Mega"
type input "Megan"
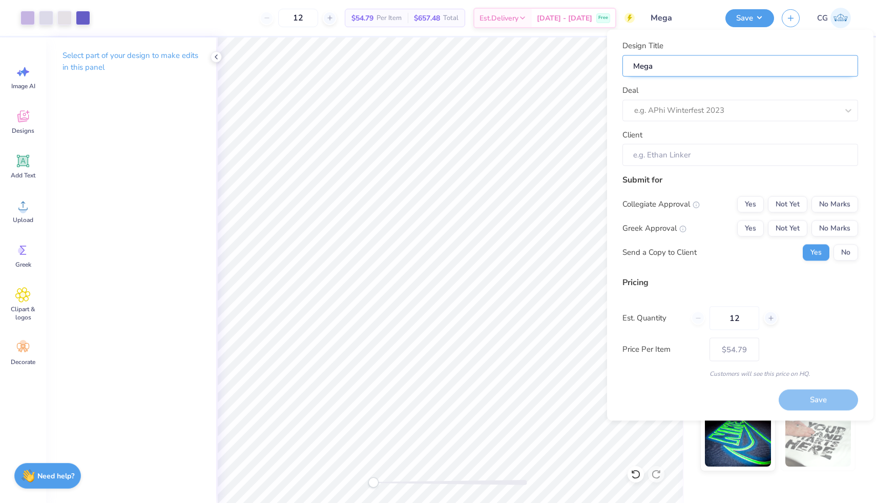
type input "Megan"
type input "Megans"
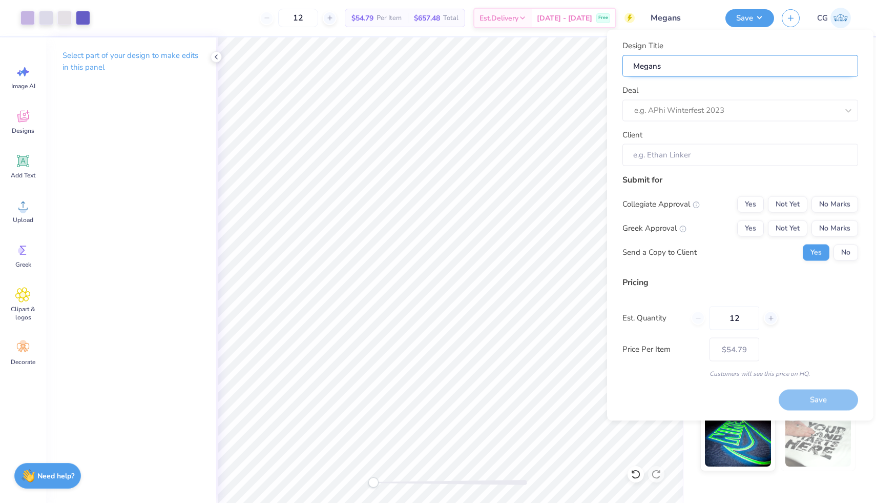
type input "Megans K"
type input "Megans KK"
type input "Megans KKG"
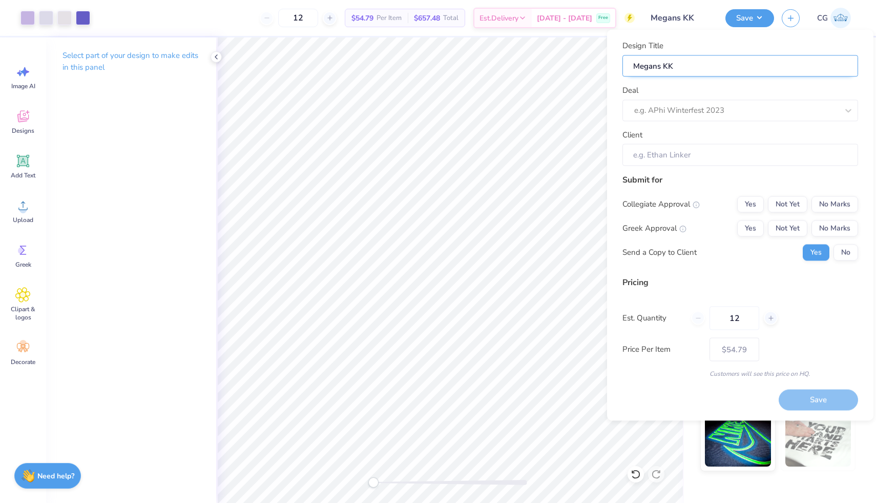
type input "Megans KKG"
type input "Megans KKG F"
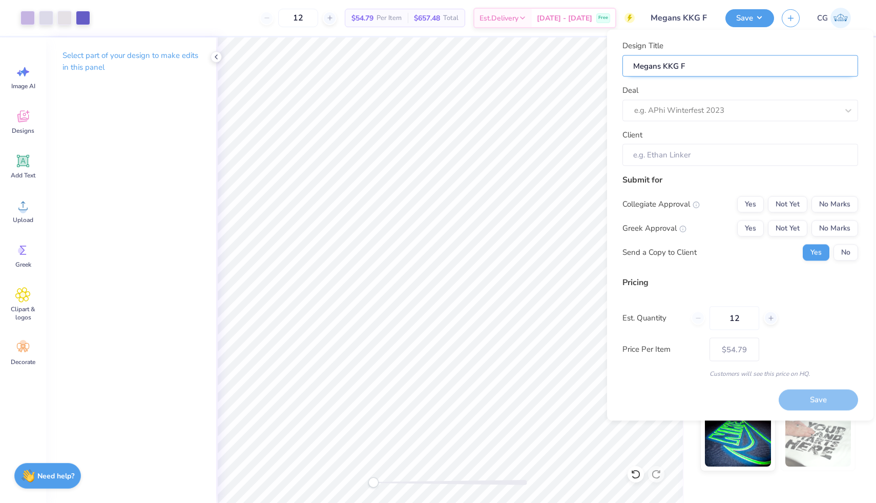
type input "Megans KKG Fo"
type input "Megans KKG For"
type input "Megans KKG Form"
type input "Megans KKG Forma"
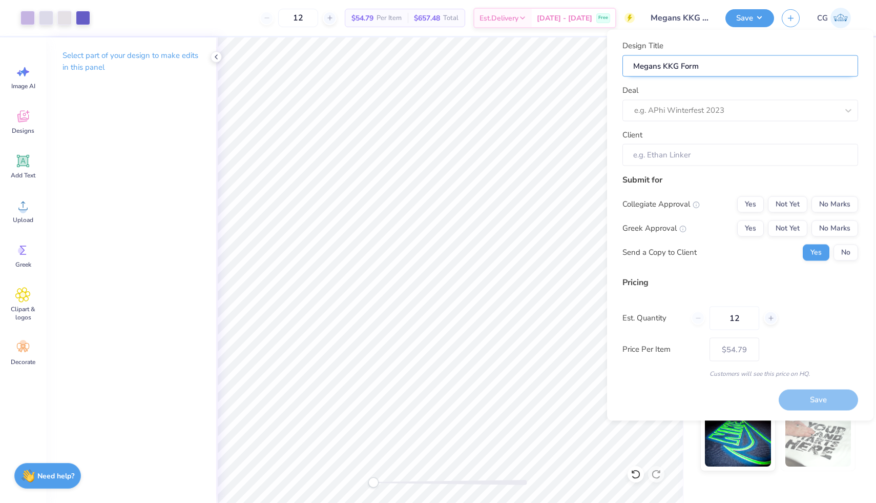
type input "Megans KKG Forma"
type input "Megans KKG Formal"
click at [679, 113] on div at bounding box center [725, 110] width 183 height 14
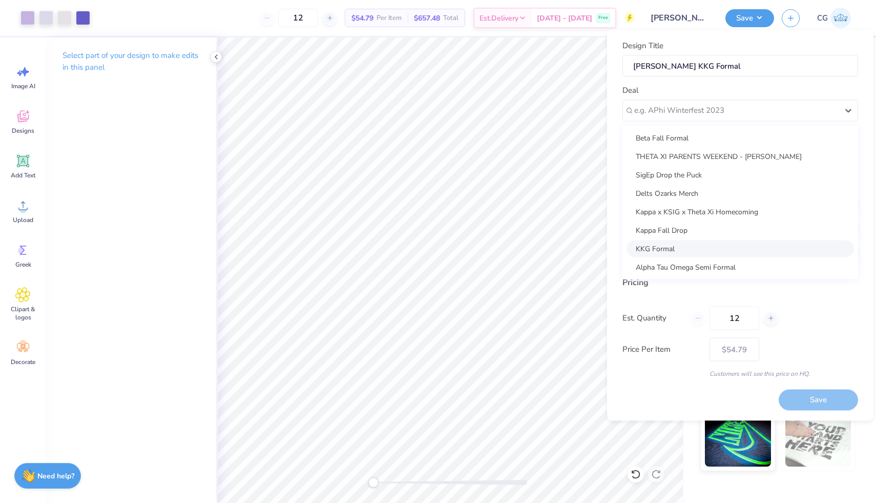
click at [700, 249] on div "KKG Formal" at bounding box center [739, 248] width 227 height 17
type input "[PERSON_NAME]"
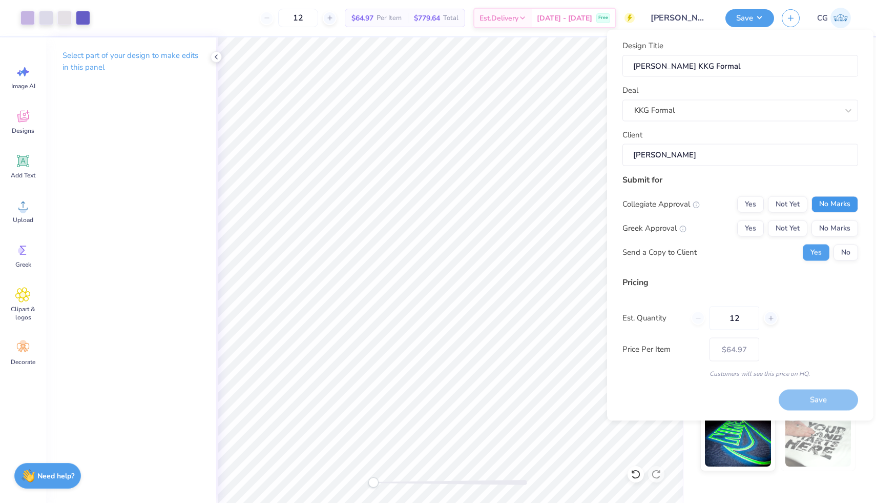
click at [823, 204] on button "No Marks" at bounding box center [834, 204] width 47 height 16
click at [786, 227] on button "Not Yet" at bounding box center [787, 228] width 39 height 16
click at [803, 403] on button "Save" at bounding box center [818, 399] width 79 height 21
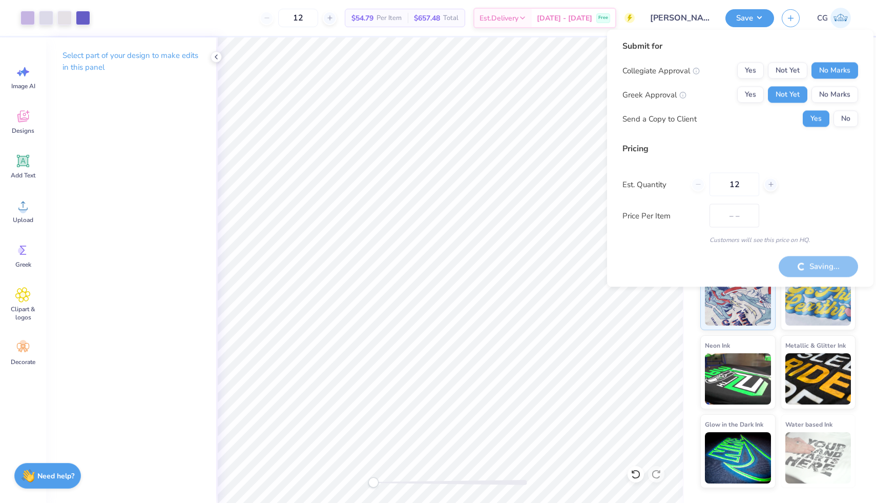
type input "$64.97"
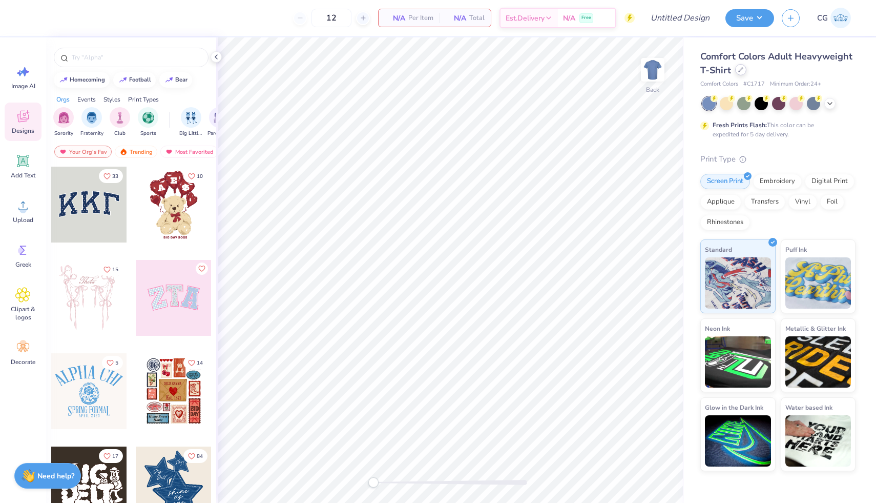
click at [743, 71] on div at bounding box center [740, 69] width 11 height 11
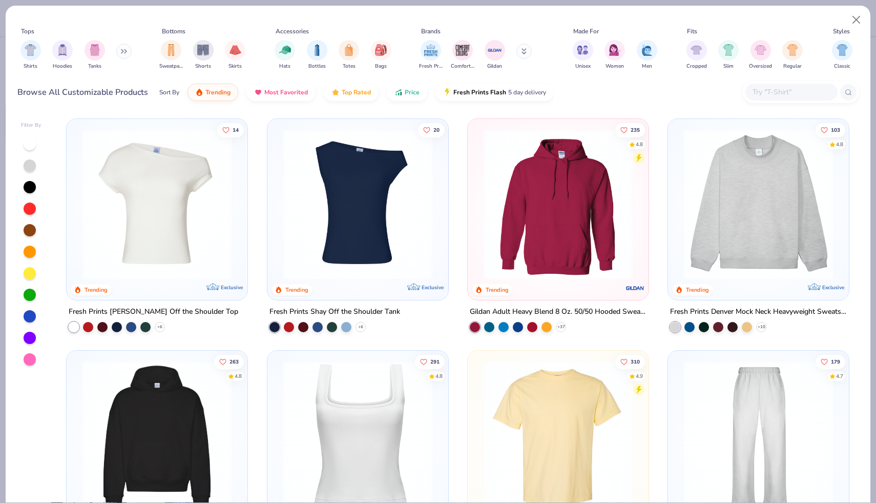
click at [518, 166] on img at bounding box center [558, 204] width 160 height 150
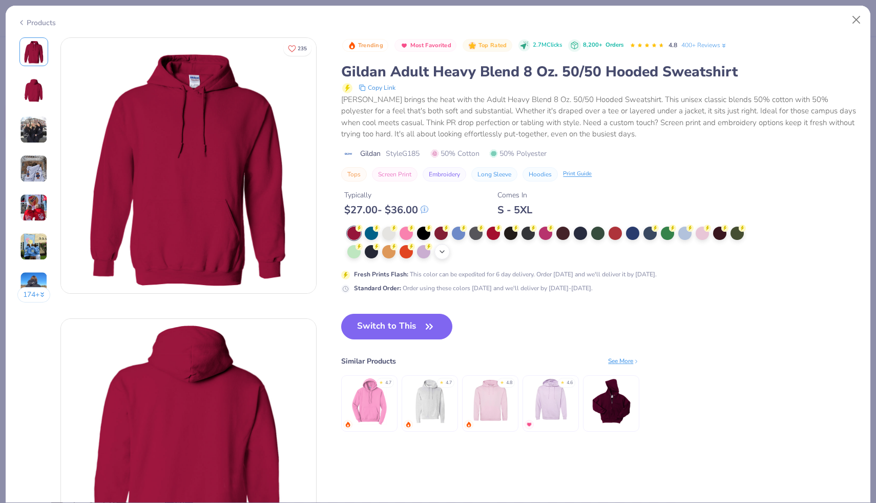
click at [441, 250] on icon at bounding box center [442, 251] width 8 height 8
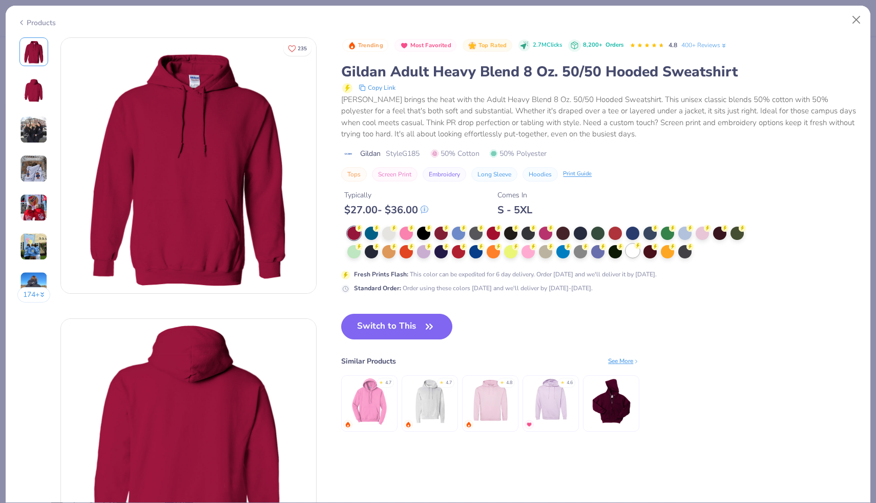
click at [637, 251] on div at bounding box center [632, 250] width 13 height 13
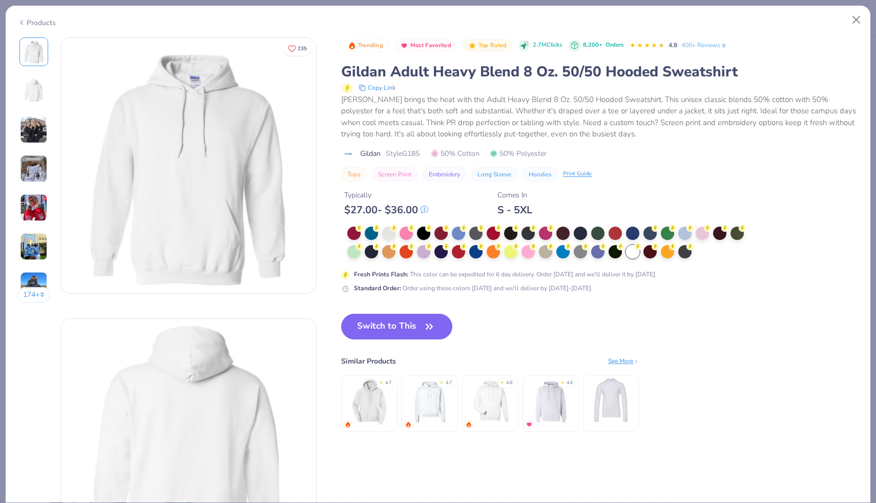
click at [385, 321] on button "Switch to This" at bounding box center [396, 326] width 111 height 26
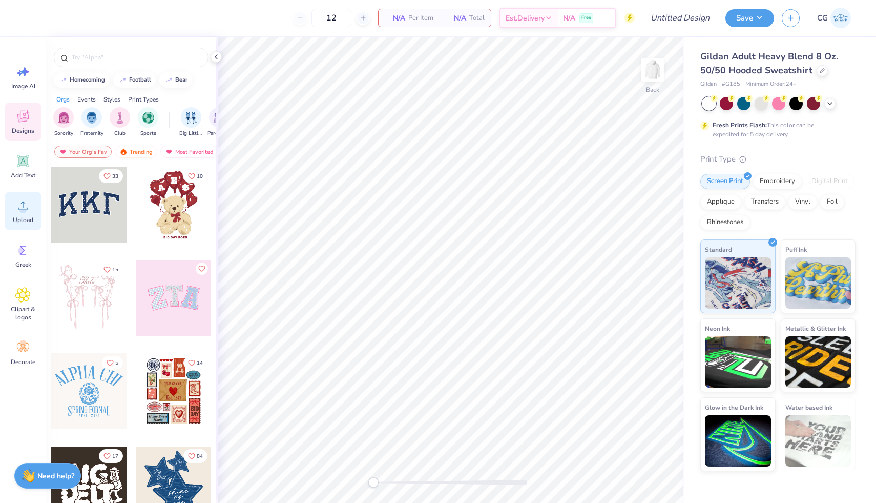
click at [30, 217] on span "Upload" at bounding box center [23, 220] width 20 height 8
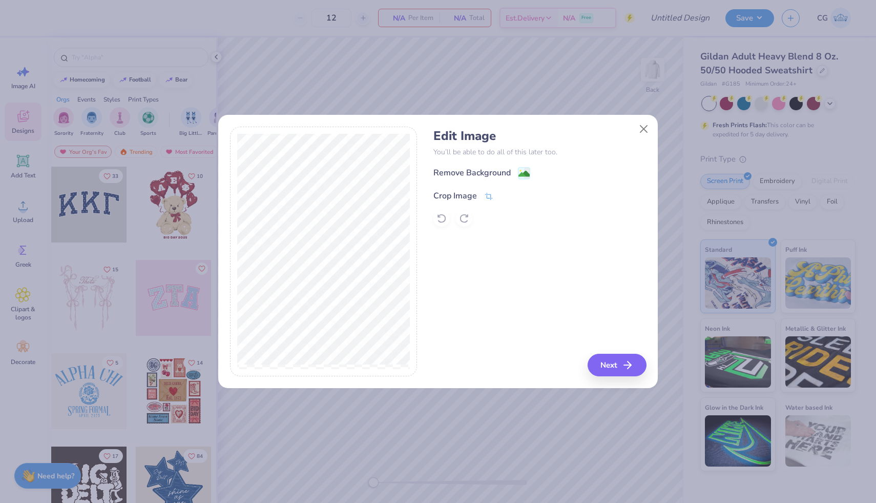
click at [489, 192] on icon at bounding box center [488, 196] width 9 height 9
click at [527, 250] on div "Edit Image You’ll be able to do all of this later too. Remove Background Crop I…" at bounding box center [539, 252] width 213 height 250
click at [506, 193] on icon at bounding box center [506, 195] width 6 height 6
click at [528, 172] on image at bounding box center [523, 174] width 11 height 11
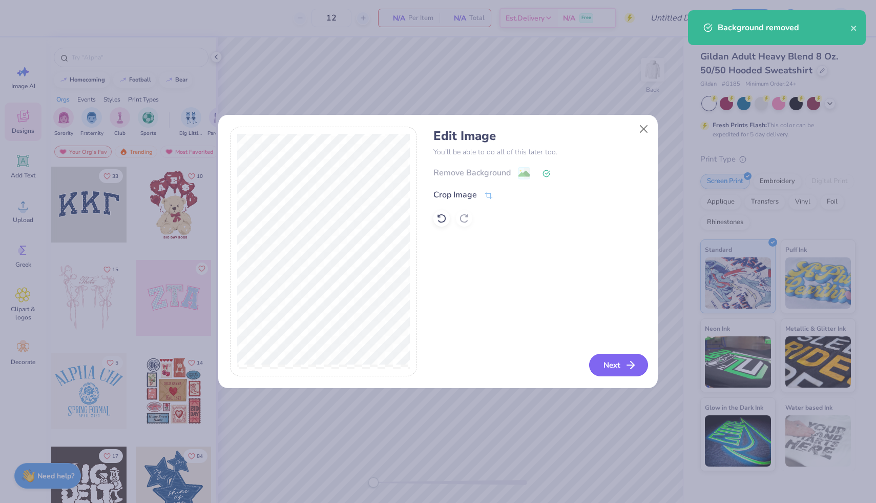
click at [632, 365] on line "button" at bounding box center [630, 365] width 7 height 0
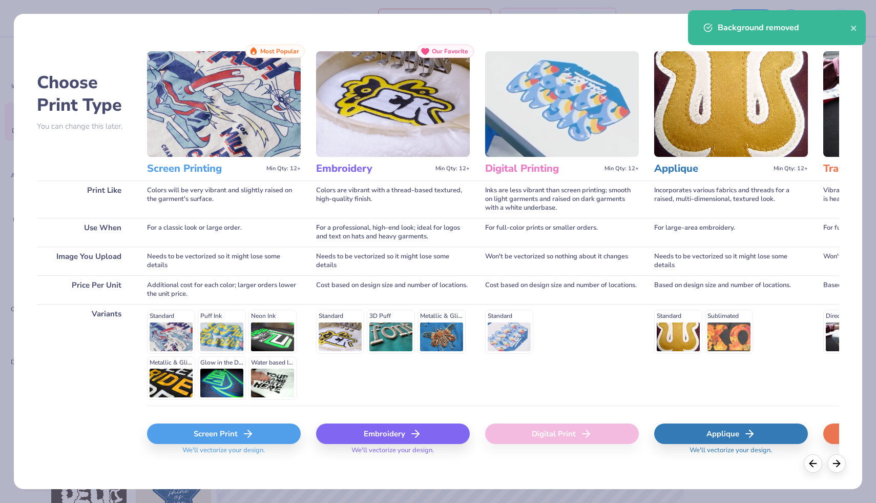
click at [227, 431] on div "Screen Print" at bounding box center [224, 433] width 154 height 20
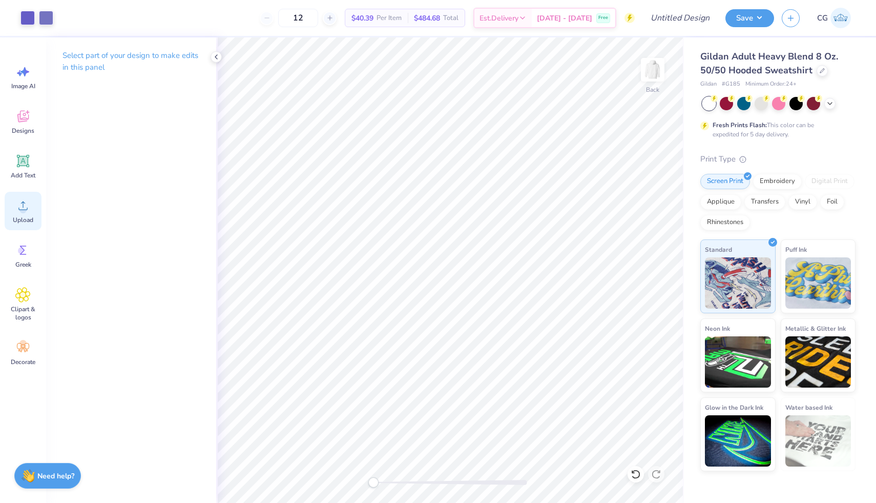
click at [23, 213] on circle at bounding box center [22, 209] width 7 height 7
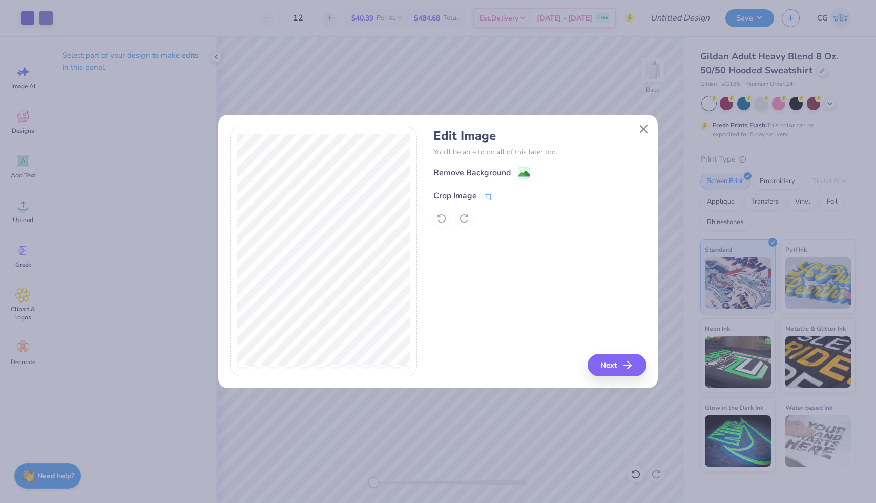
click at [487, 192] on icon at bounding box center [488, 196] width 9 height 9
click at [505, 193] on icon at bounding box center [506, 195] width 6 height 6
click at [525, 171] on image at bounding box center [523, 174] width 11 height 11
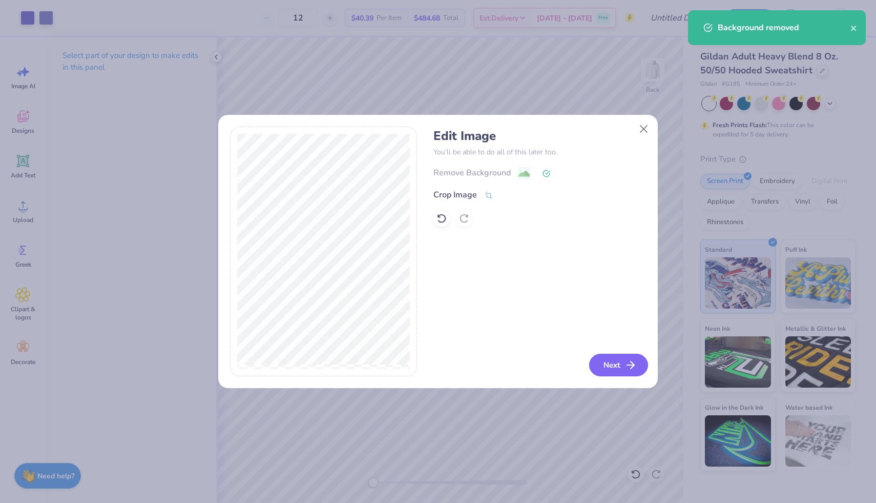
click at [603, 362] on button "Next" at bounding box center [618, 364] width 59 height 23
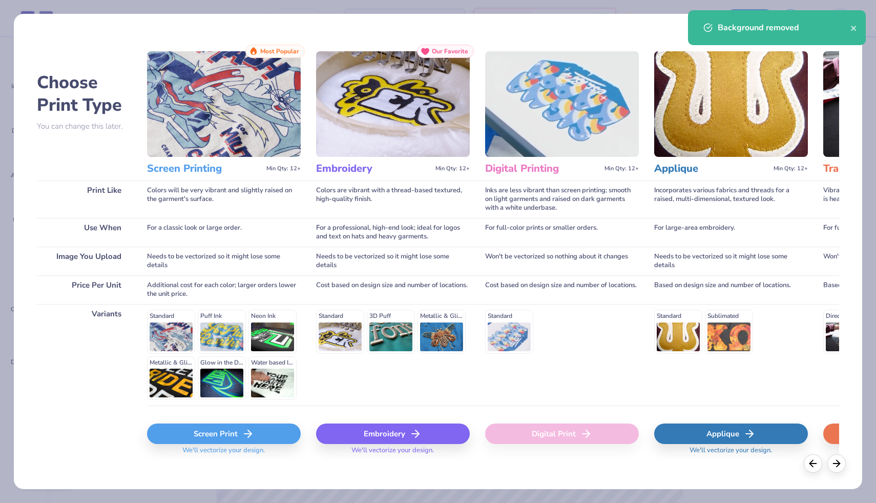
click at [255, 426] on div "Screen Print" at bounding box center [224, 433] width 154 height 20
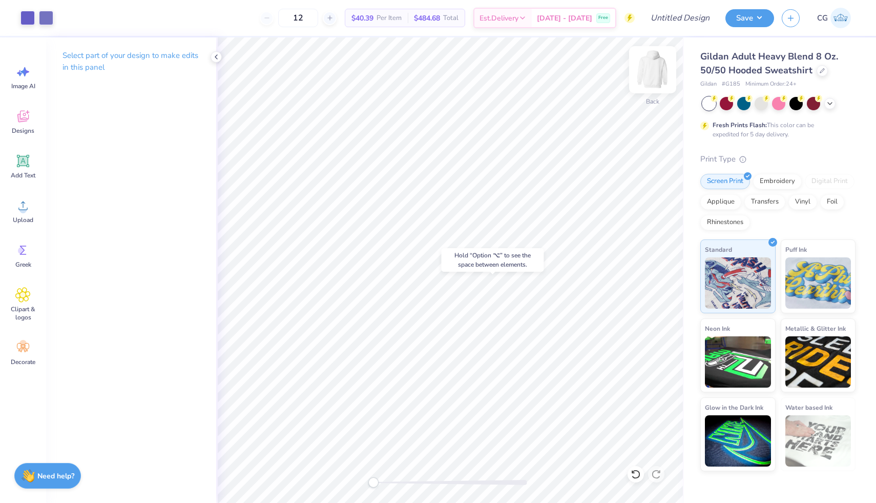
click at [662, 71] on img at bounding box center [652, 69] width 41 height 41
click at [30, 205] on icon at bounding box center [22, 205] width 15 height 15
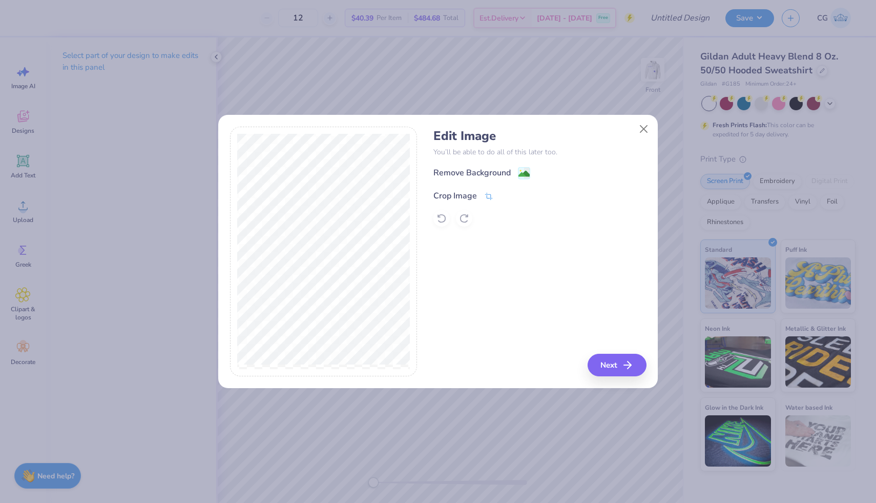
click at [490, 194] on icon at bounding box center [488, 196] width 9 height 9
click at [507, 192] on icon at bounding box center [506, 195] width 6 height 6
click at [527, 169] on icon at bounding box center [527, 174] width 6 height 11
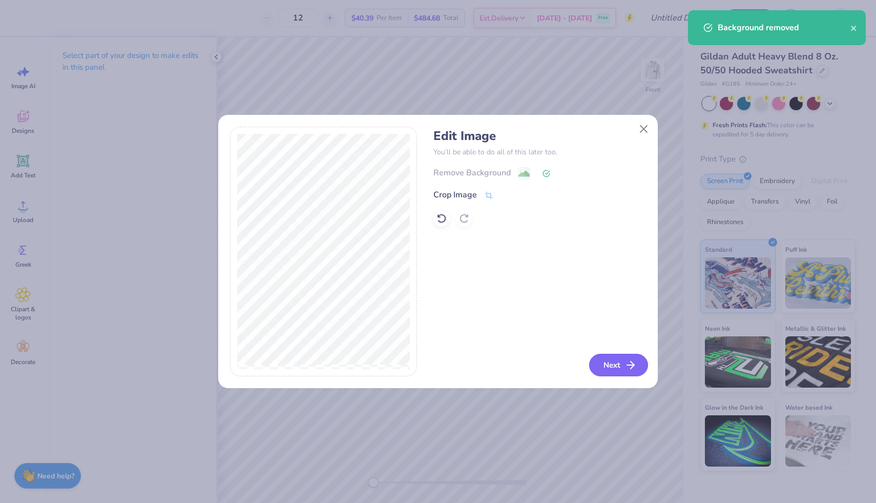
click at [615, 364] on button "Next" at bounding box center [618, 364] width 59 height 23
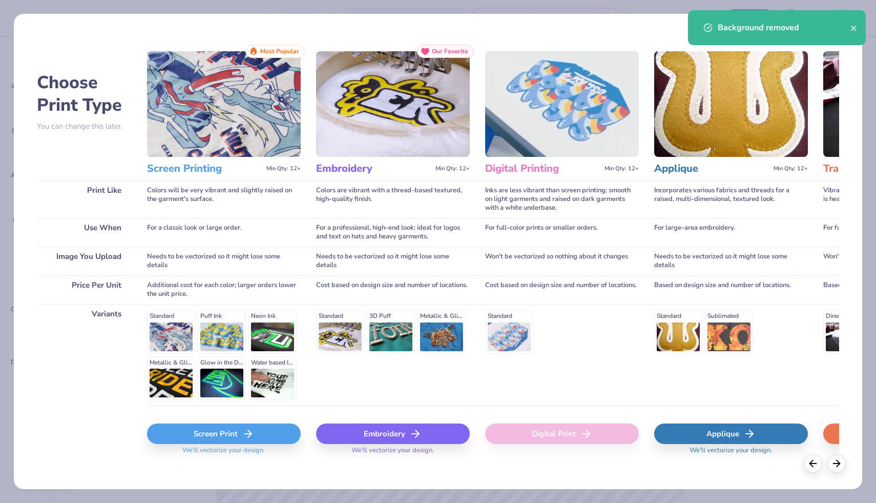
click at [279, 430] on div "Screen Print" at bounding box center [224, 433] width 154 height 20
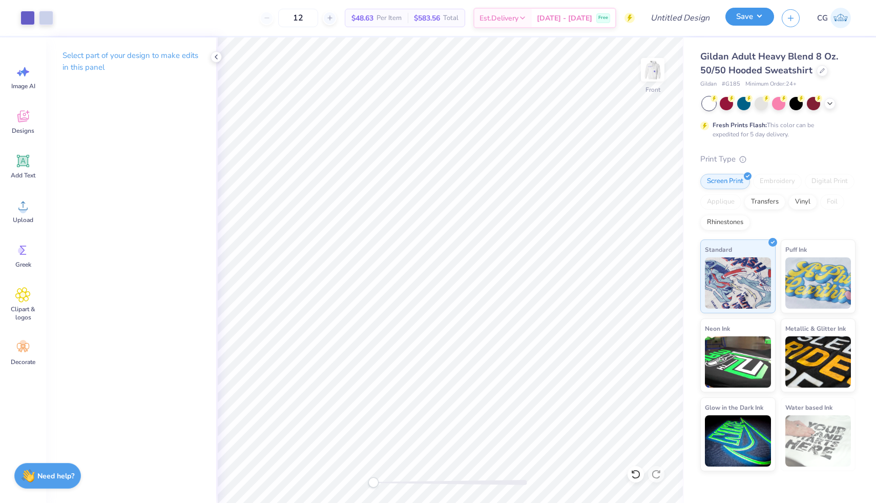
click at [744, 23] on button "Save" at bounding box center [749, 17] width 49 height 18
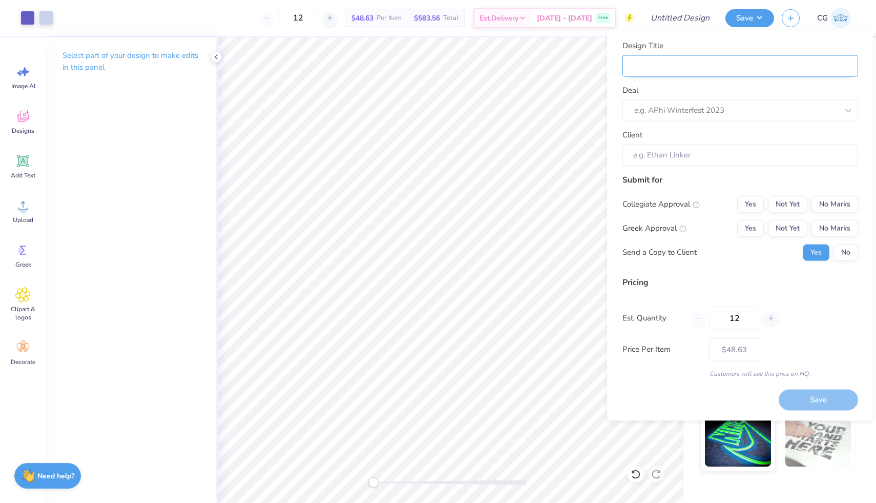
click at [676, 60] on input "Design Title" at bounding box center [740, 66] width 236 height 22
type input "M"
type input "Me"
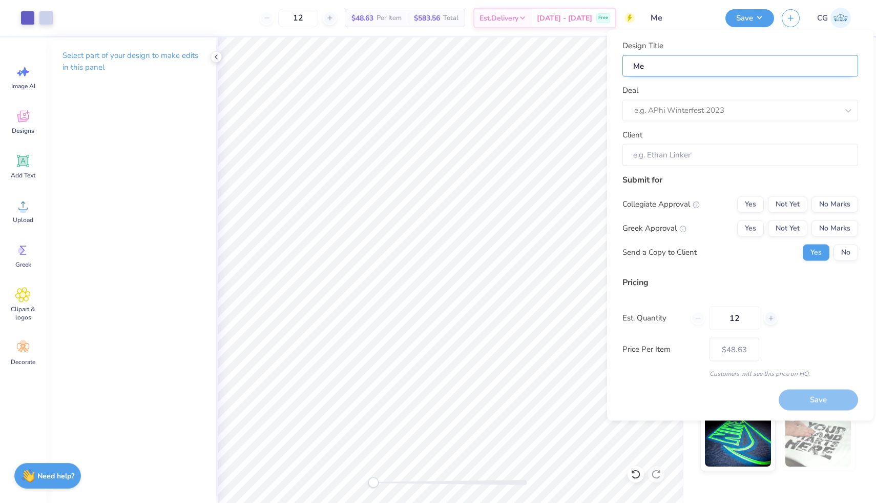
type input "Meg"
type input "Mega"
type input "Megan"
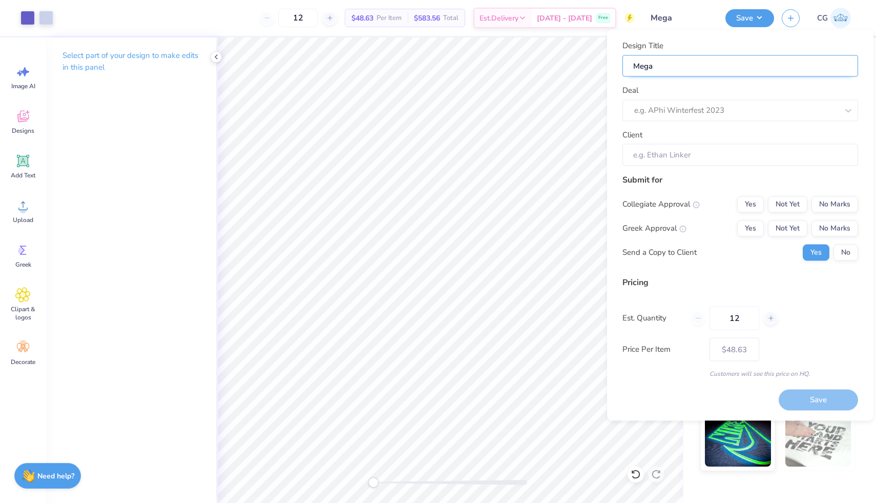
type input "Megan"
type input "Megan K"
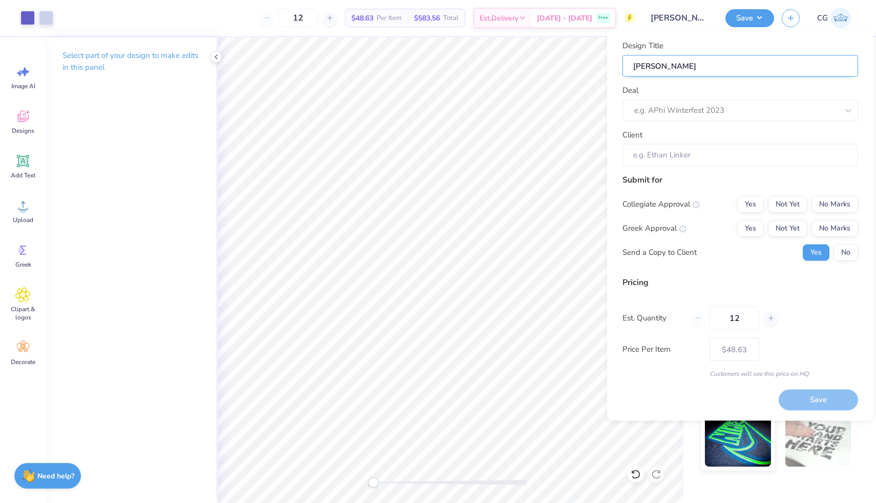
type input "Megan KK"
type input "Megan KKG"
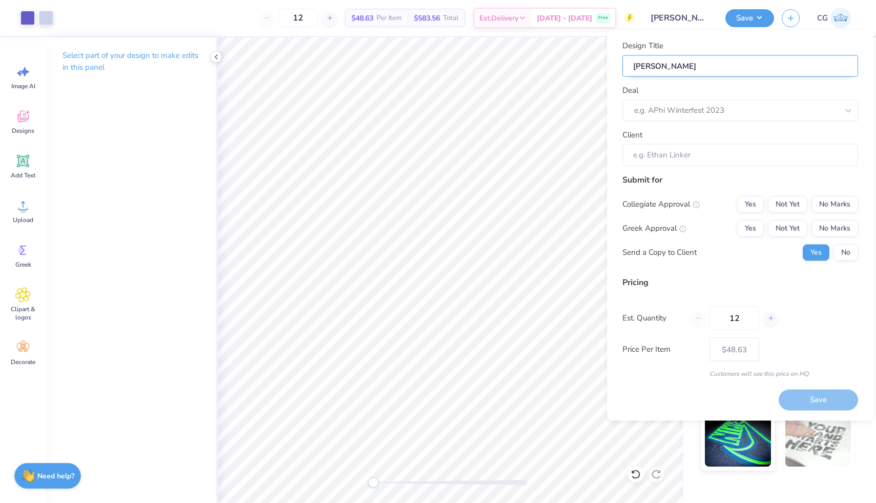
type input "Megan KKG"
type input "Megan KKG F"
type input "Megan KKG Fo"
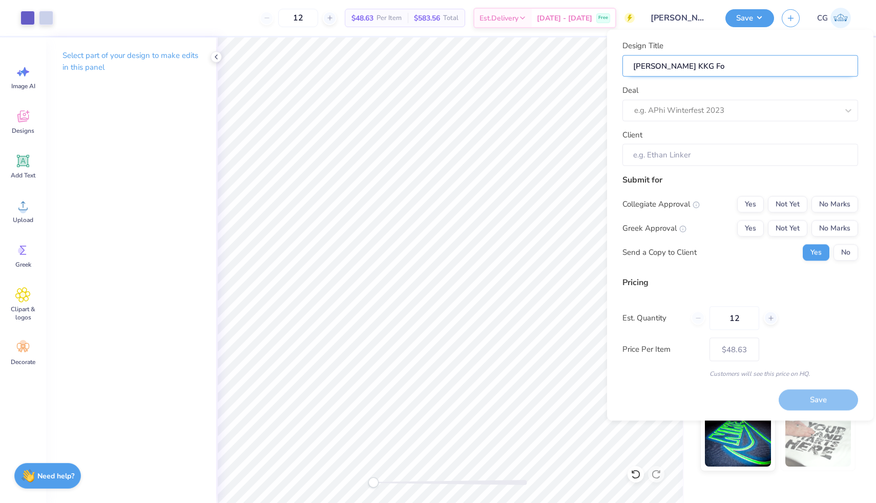
type input "Megan KKG For"
type input "Megan KKG Form"
type input "Megan KKG Forma"
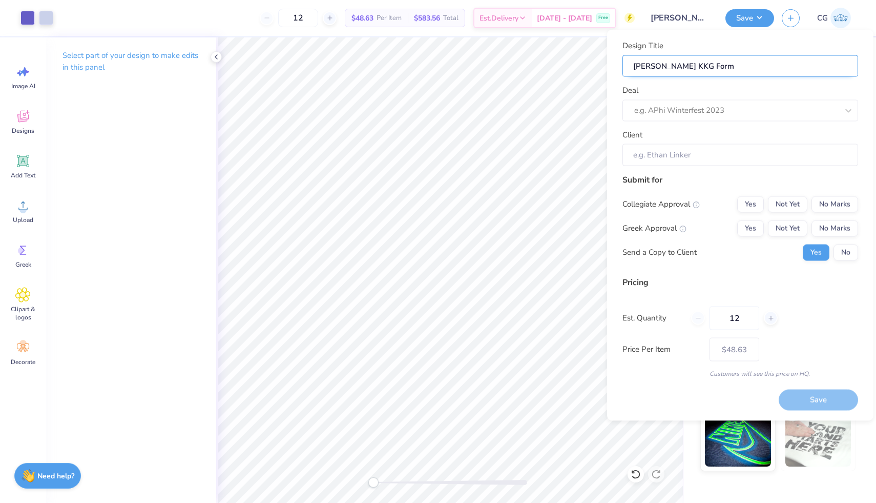
type input "Megan KKG Forma"
type input "Megan KKG Formal"
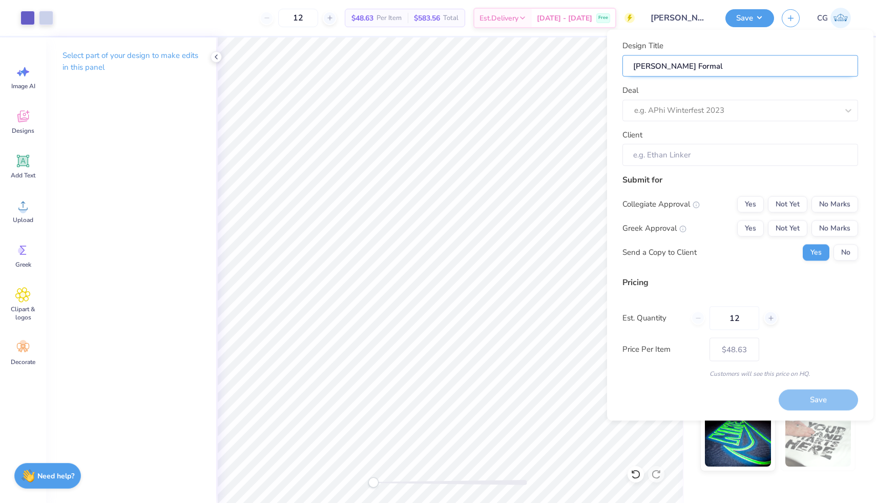
type input "Megan KKG Formal #"
type input "Megan KKG Formal #2"
click at [731, 104] on div at bounding box center [736, 110] width 204 height 14
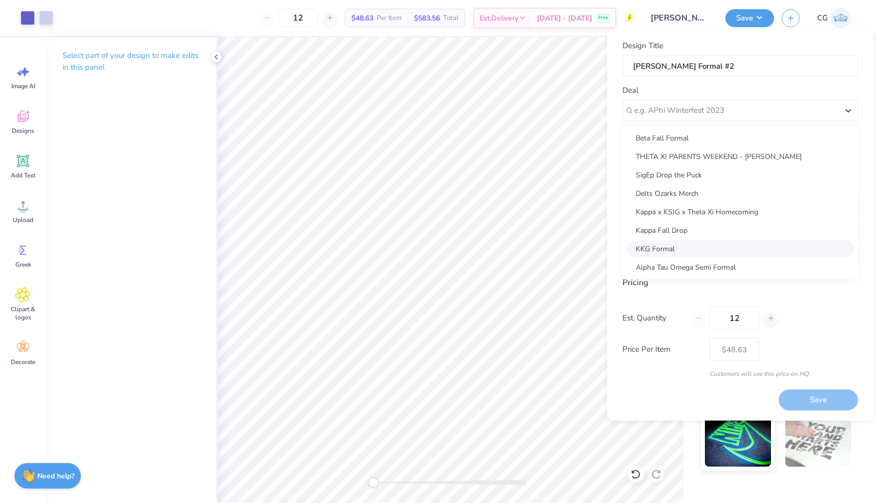
click at [702, 244] on div "KKG Formal" at bounding box center [739, 248] width 227 height 17
type input "[PERSON_NAME]"
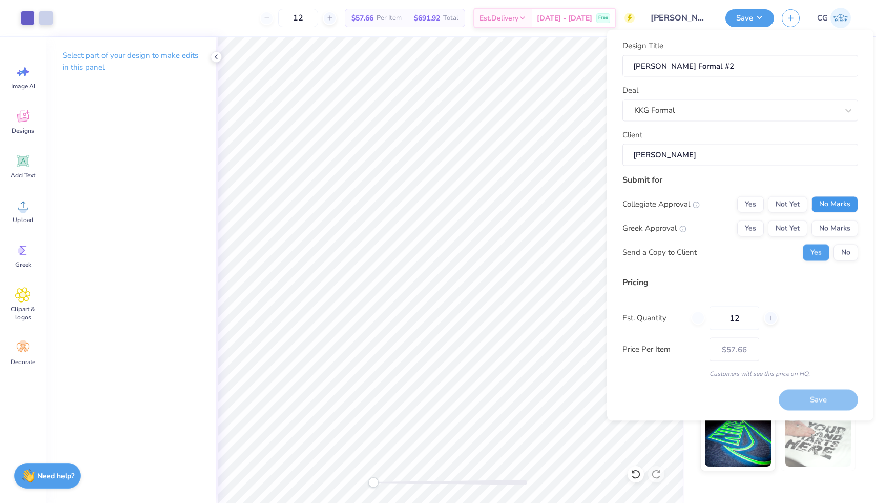
click at [828, 204] on button "No Marks" at bounding box center [834, 204] width 47 height 16
click at [788, 229] on button "Not Yet" at bounding box center [787, 228] width 39 height 16
click at [803, 396] on button "Save" at bounding box center [818, 399] width 79 height 21
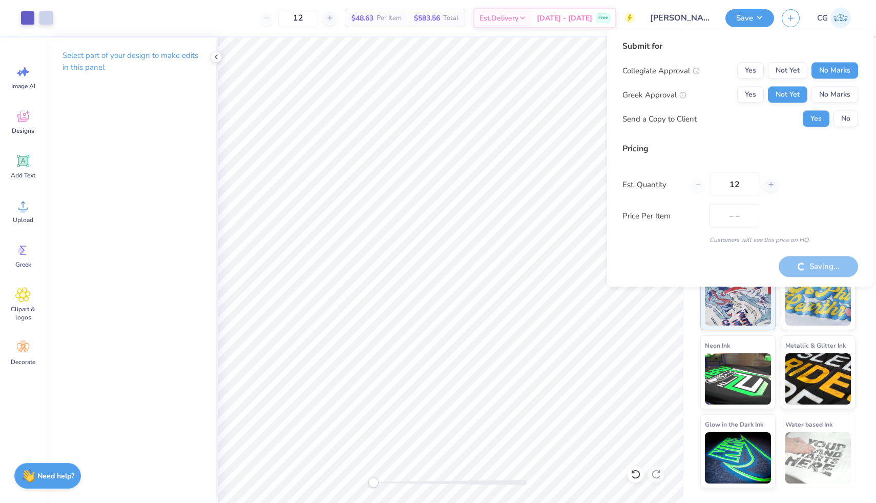
type input "$57.66"
